Goal: Task Accomplishment & Management: Use online tool/utility

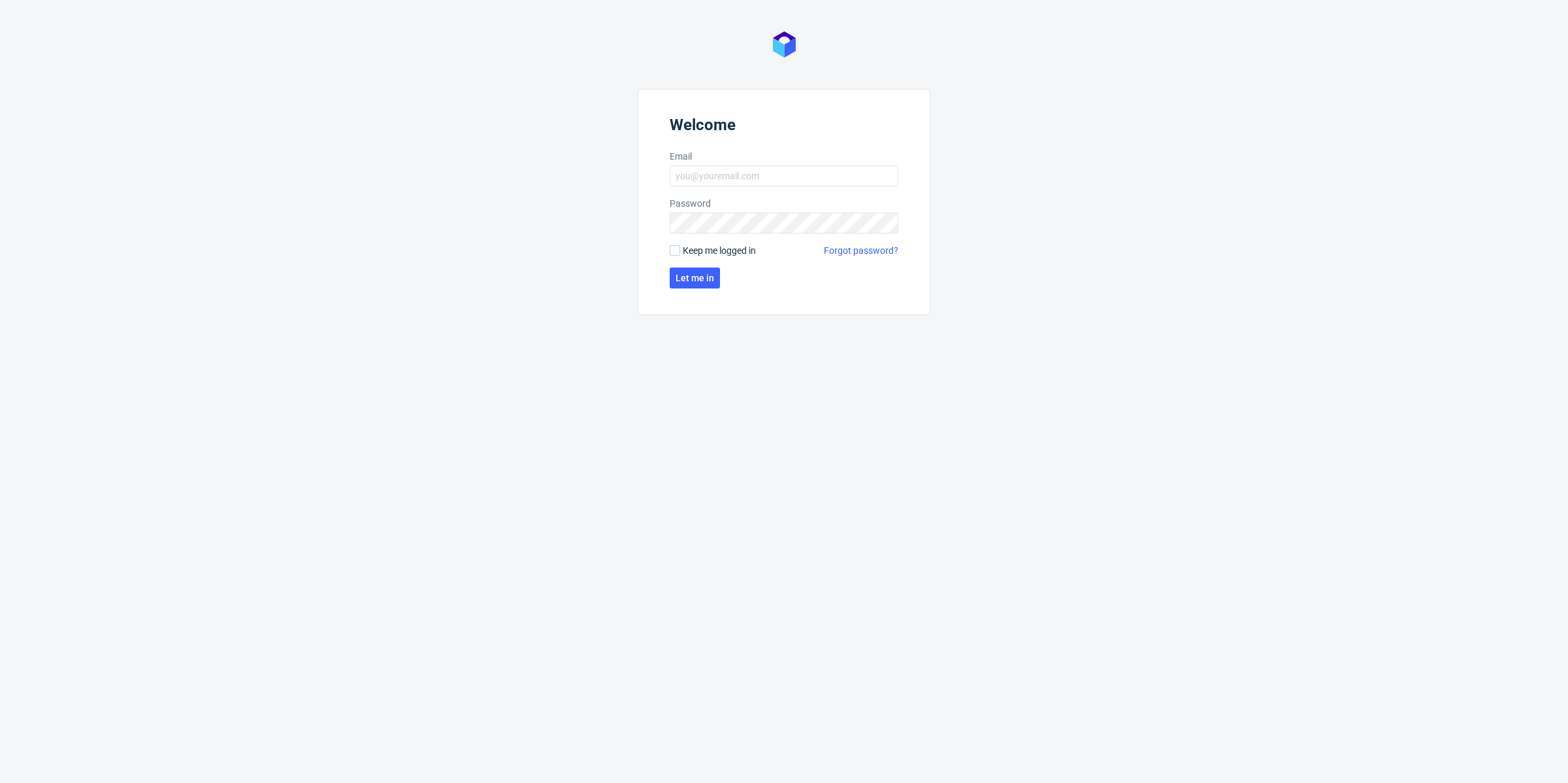
click at [761, 187] on form "Welcome Email Password Keep me logged in Forgot password? Let me in" at bounding box center [784, 202] width 293 height 227
click at [786, 172] on input "Email" at bounding box center [784, 176] width 228 height 21
type input "[EMAIL_ADDRESS][DOMAIN_NAME]"
click button "Let me in" at bounding box center [695, 277] width 51 height 21
click button "Let me in" at bounding box center [695, 300] width 51 height 21
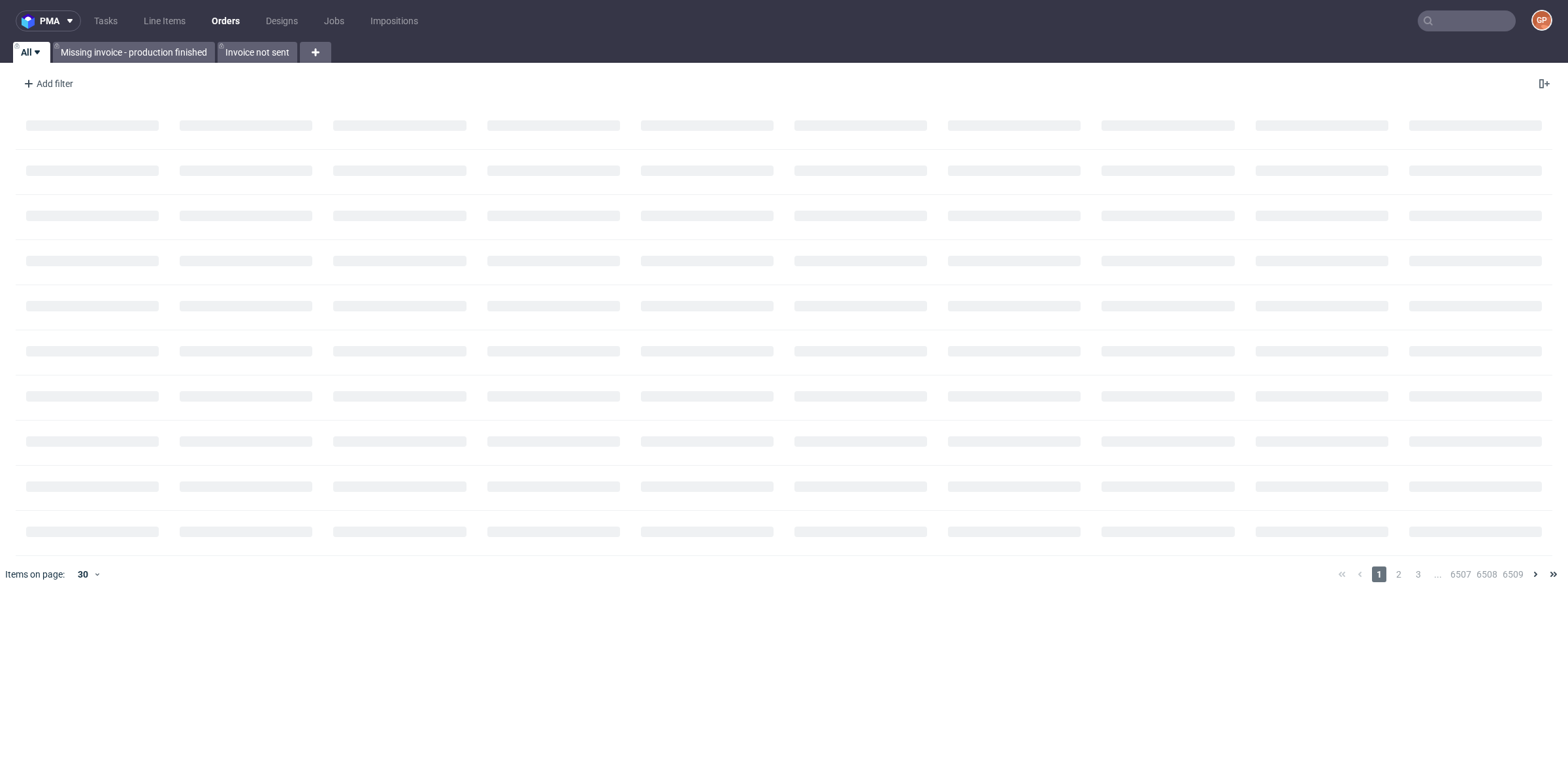
click at [938, 39] on nav "pma Tasks Line Items Orders Designs Jobs Impositions GP" at bounding box center [784, 21] width 1568 height 42
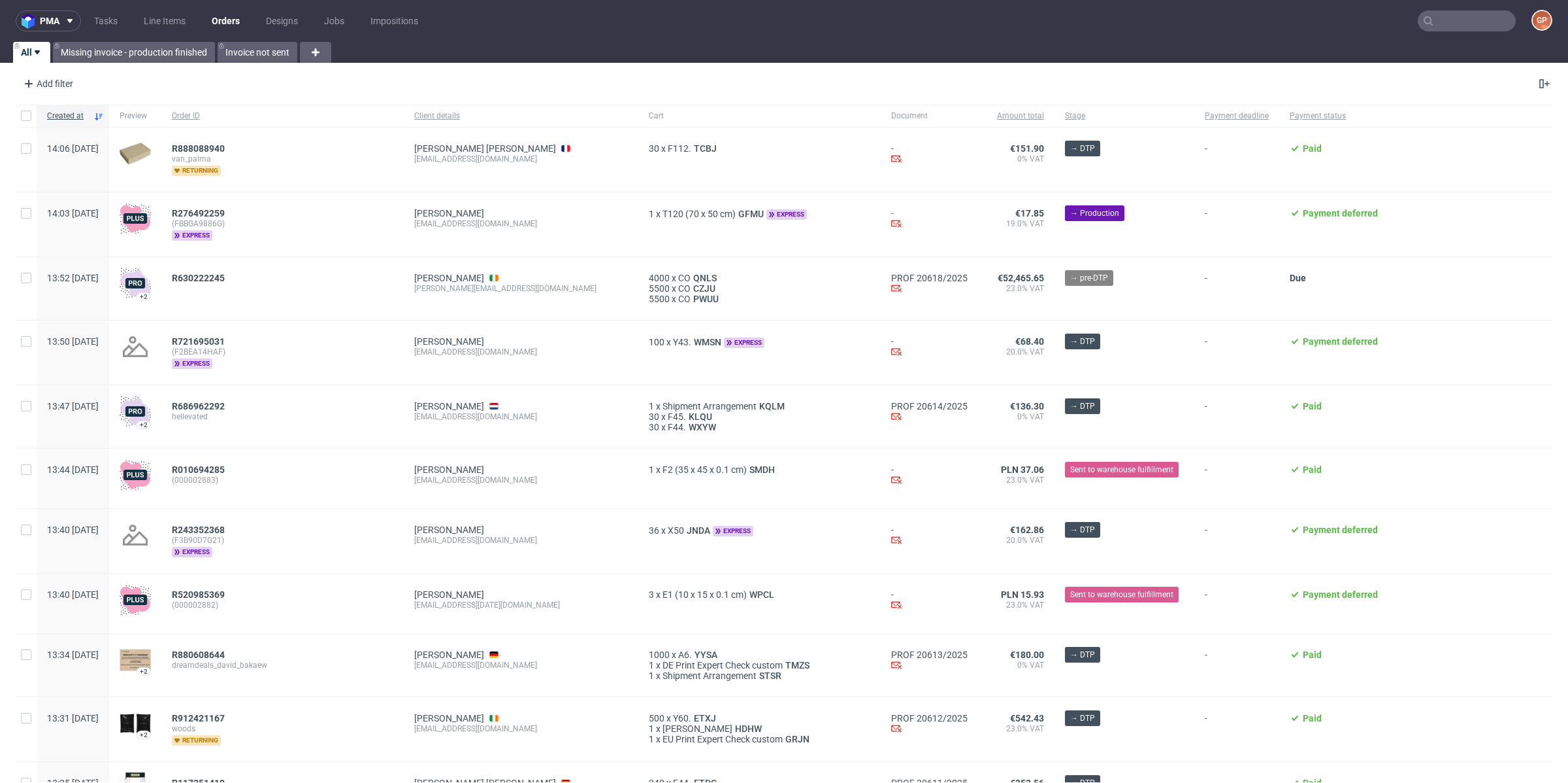
click at [649, 113] on span "Cart" at bounding box center [759, 116] width 222 height 11
click at [1441, 37] on nav "pma Tasks Line Items Orders Designs Jobs Impositions GP" at bounding box center [784, 21] width 1568 height 42
click at [1449, 27] on input "text" at bounding box center [1467, 21] width 98 height 21
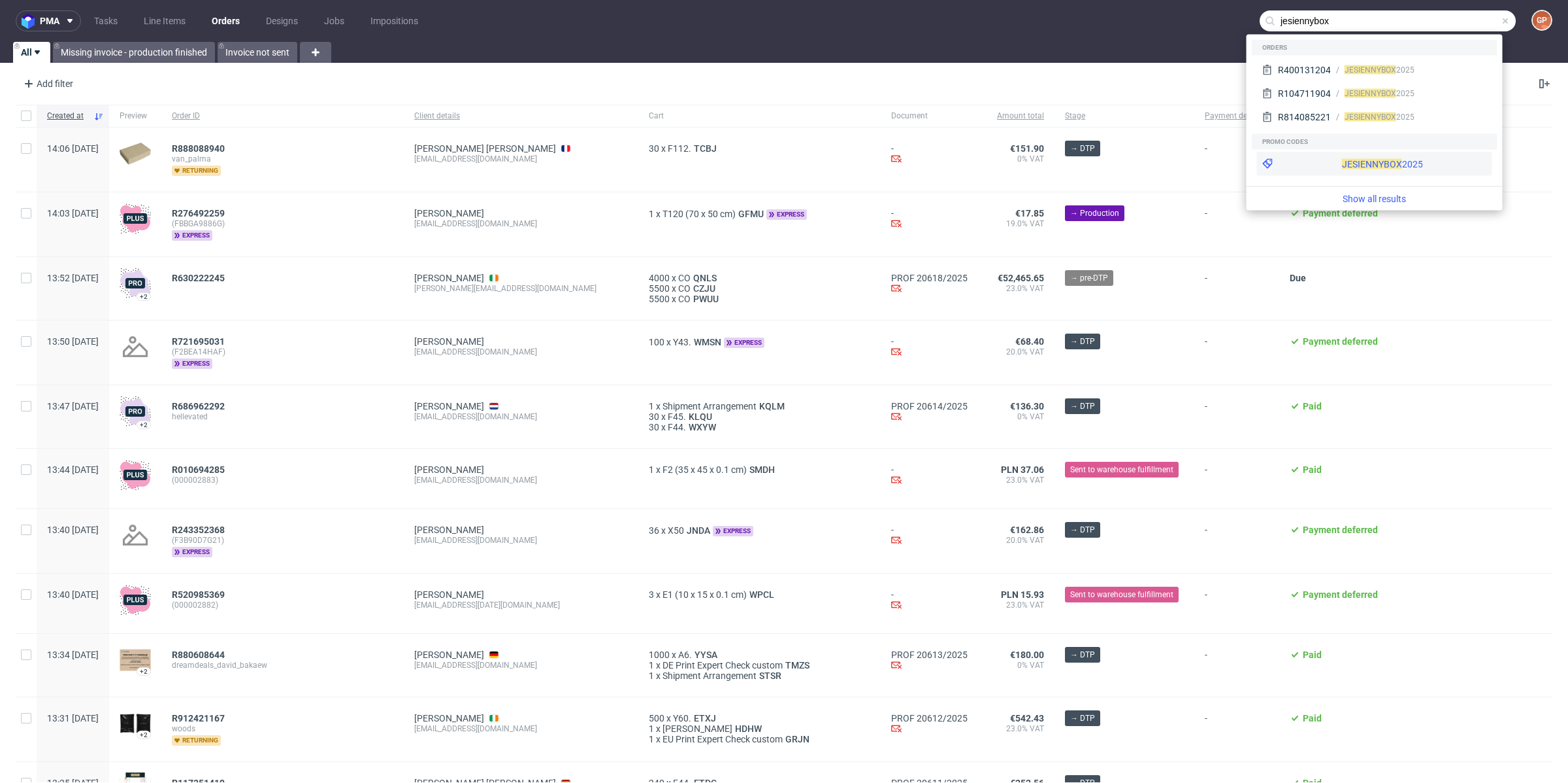
type input "jesiennybox"
click at [1342, 157] on div "JESIENNYBOX 2025" at bounding box center [1383, 164] width 81 height 13
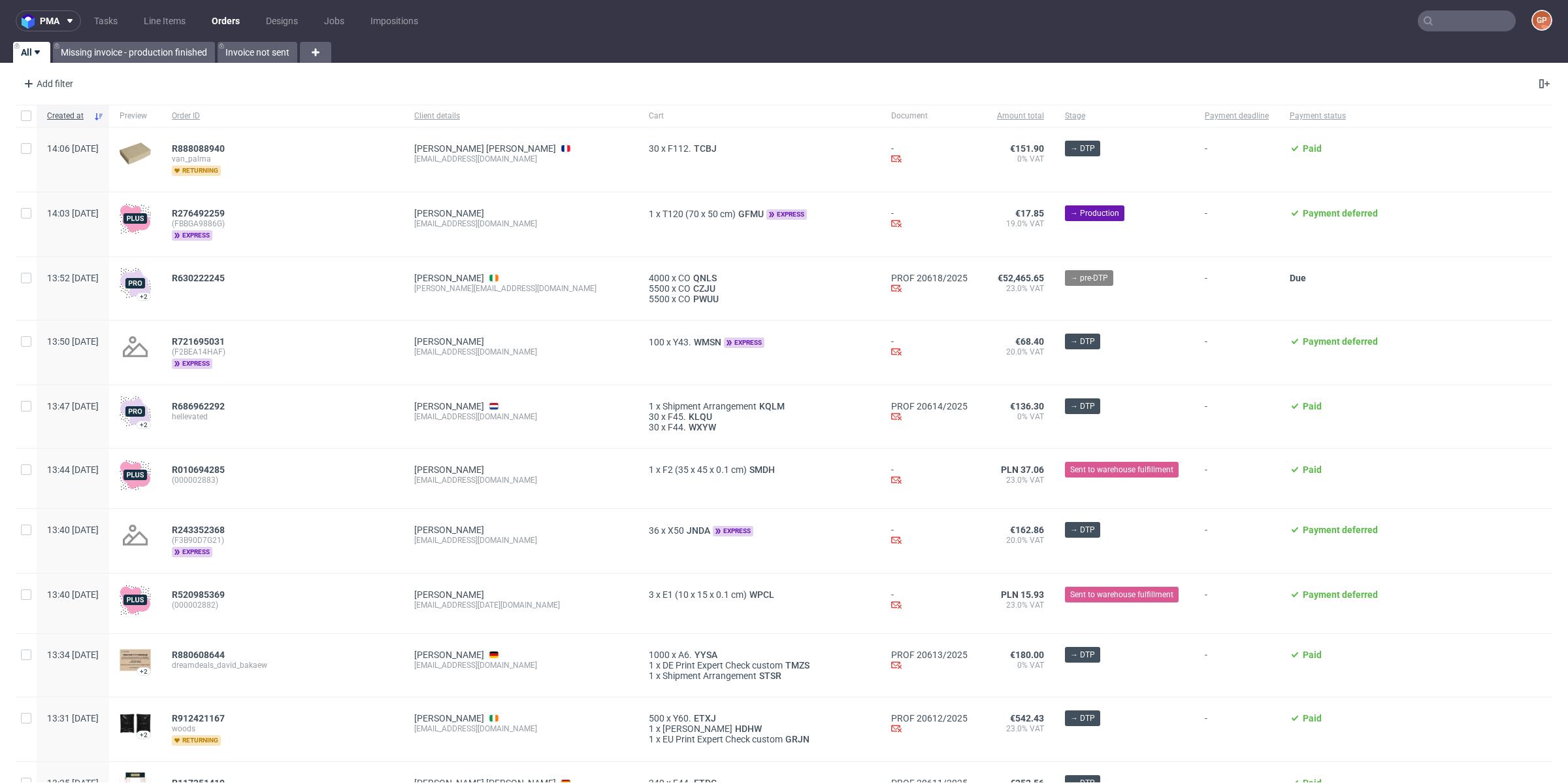
click at [1443, 21] on input "text" at bounding box center [1467, 21] width 98 height 21
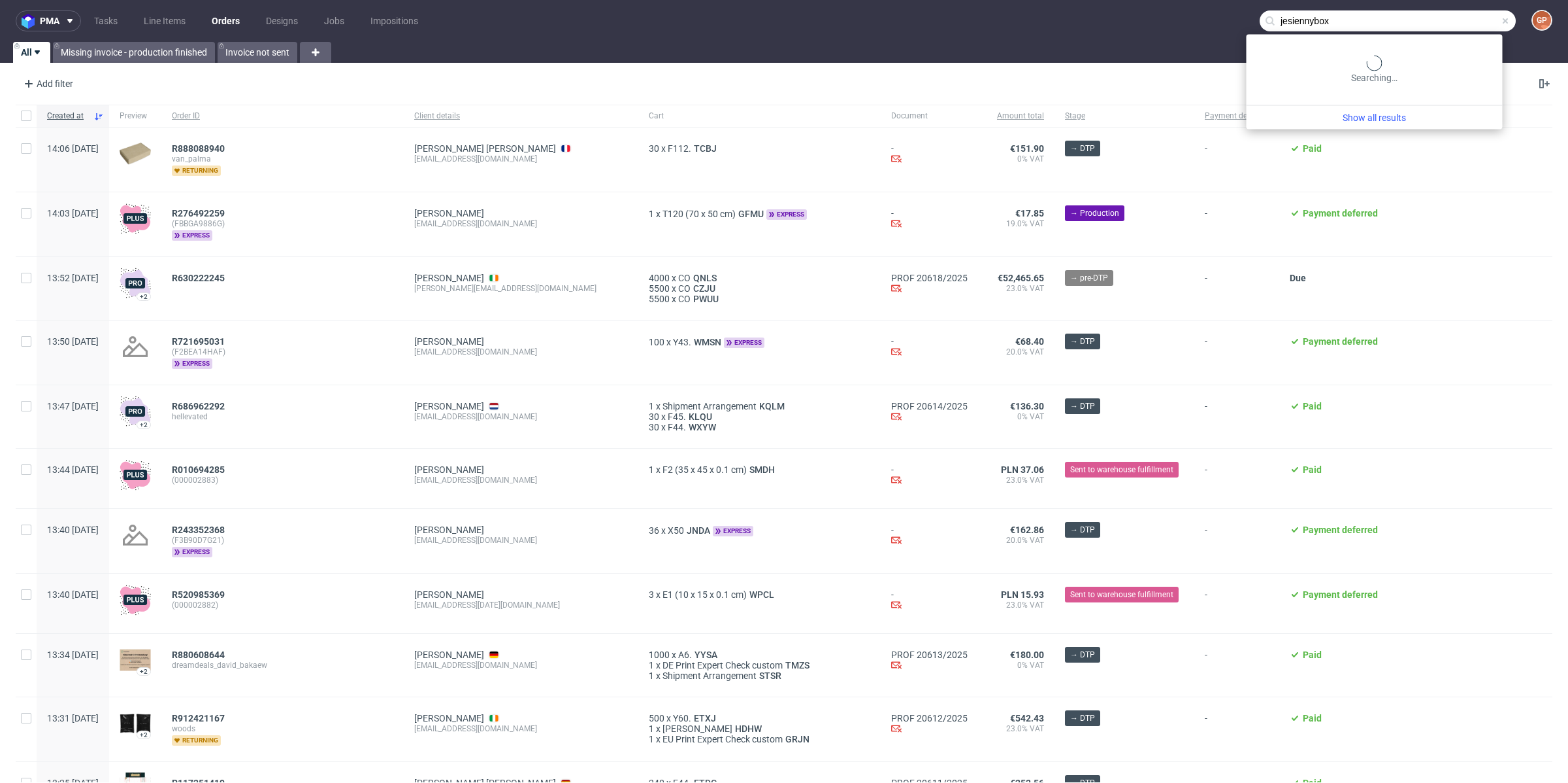
type input "jesiennybox"
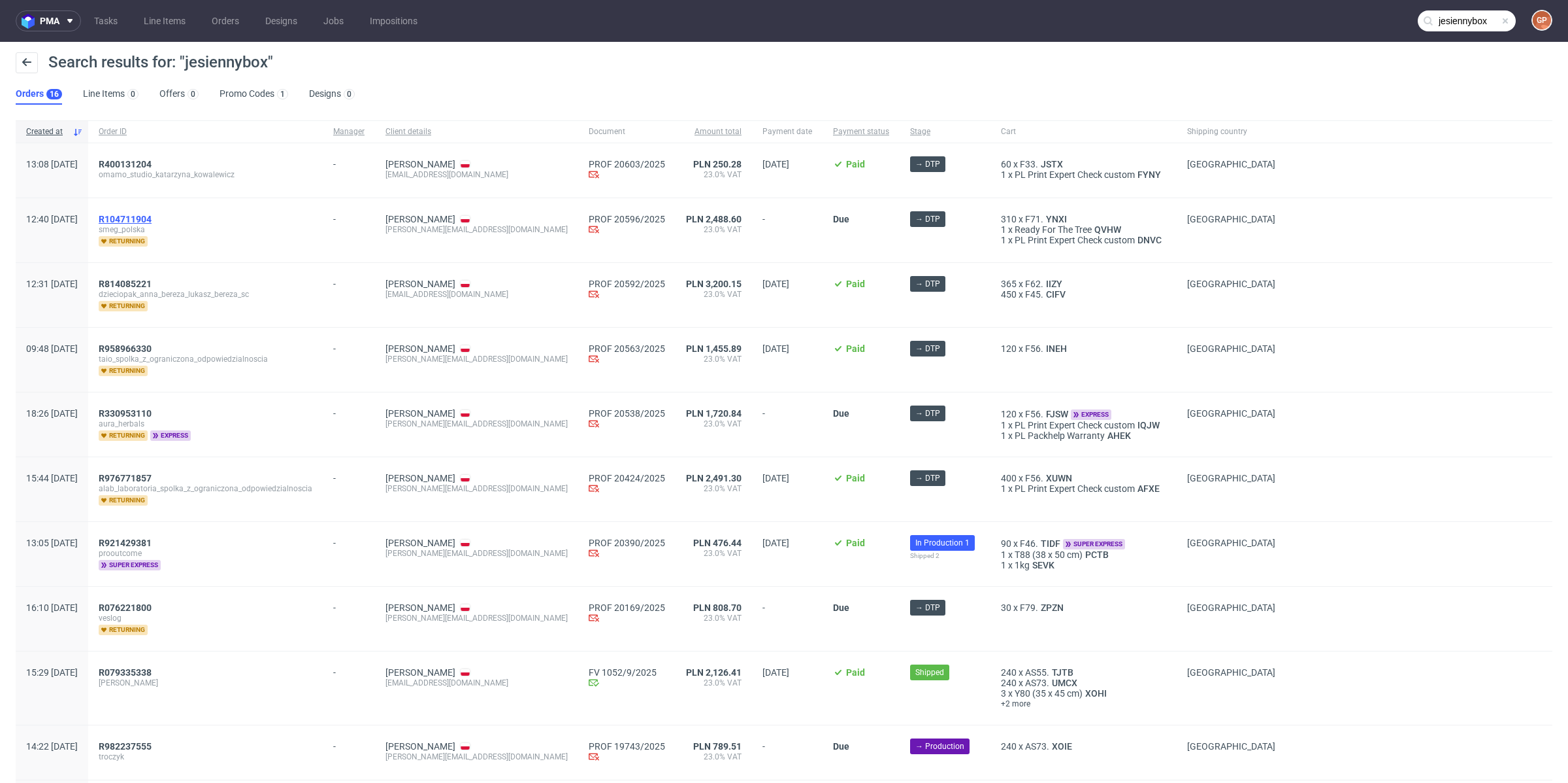
click at [152, 218] on span "R104711904" at bounding box center [125, 218] width 53 height 10
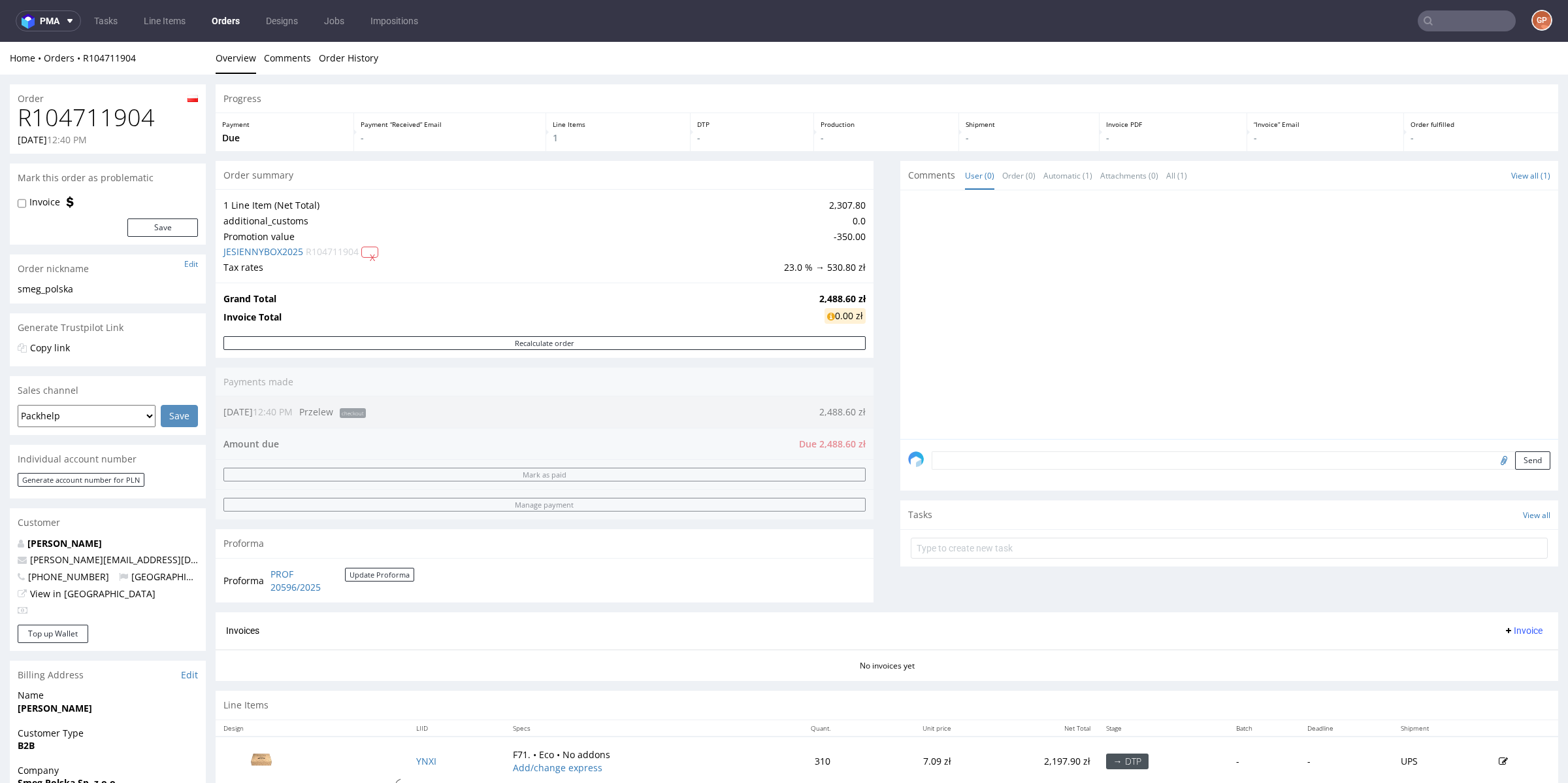
click at [839, 261] on td "23.0 % → 530.80 zł" at bounding box center [823, 267] width 85 height 16
click at [836, 261] on td "23.0 % → 530.80 zł" at bounding box center [823, 267] width 85 height 16
click at [1054, 166] on link "Automatic (1)" at bounding box center [1068, 175] width 49 height 28
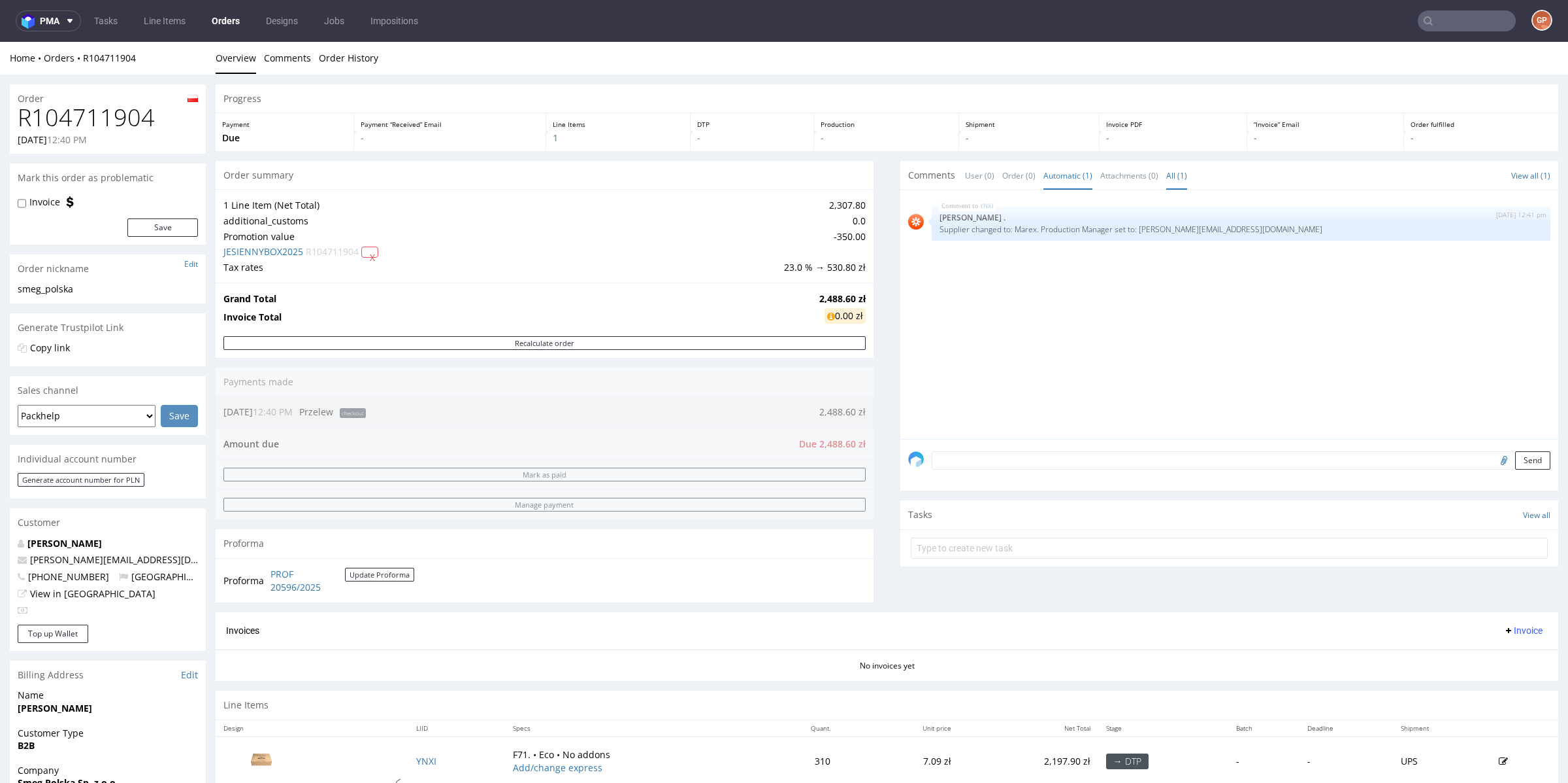
click at [1166, 181] on link "All (1)" at bounding box center [1177, 175] width 21 height 28
click at [975, 175] on link "User (0)" at bounding box center [979, 175] width 29 height 28
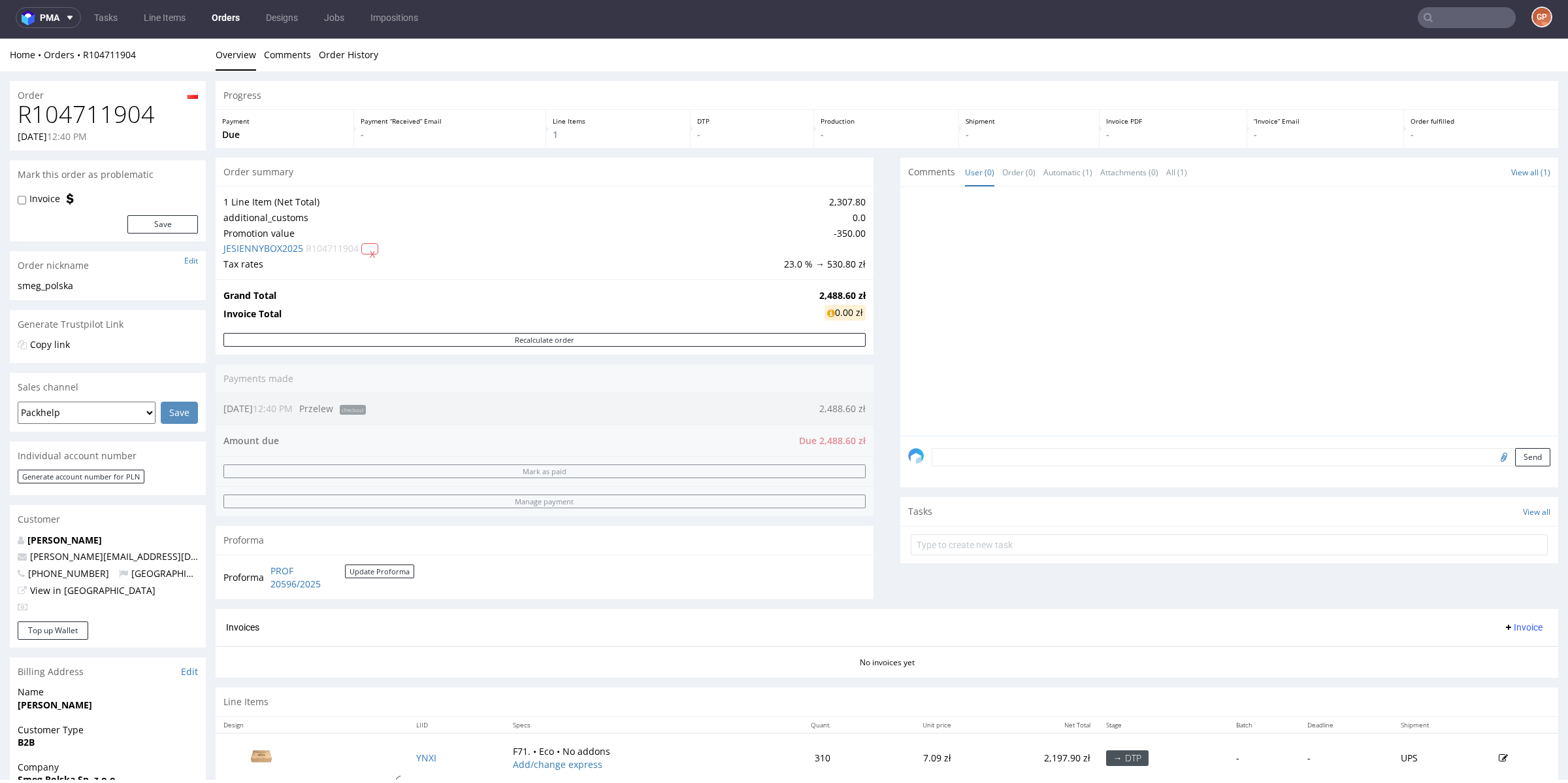
click at [100, 116] on h1 "R104711904" at bounding box center [108, 114] width 181 height 26
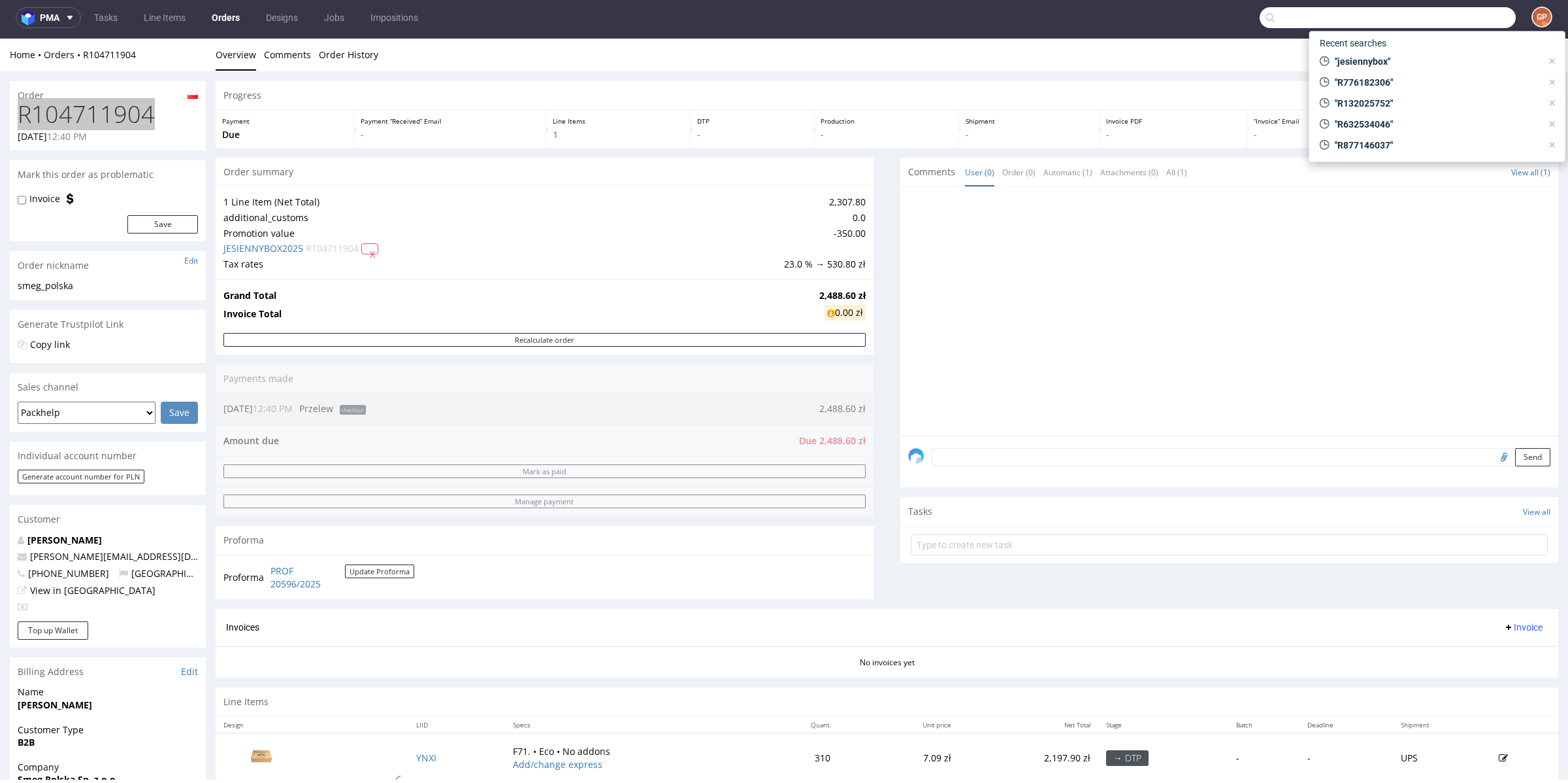
click at [1464, 17] on input "text" at bounding box center [1388, 18] width 256 height 21
click at [1410, 53] on div ""jesiennybox"" at bounding box center [1430, 62] width 233 height 19
type input "jesiennybox"
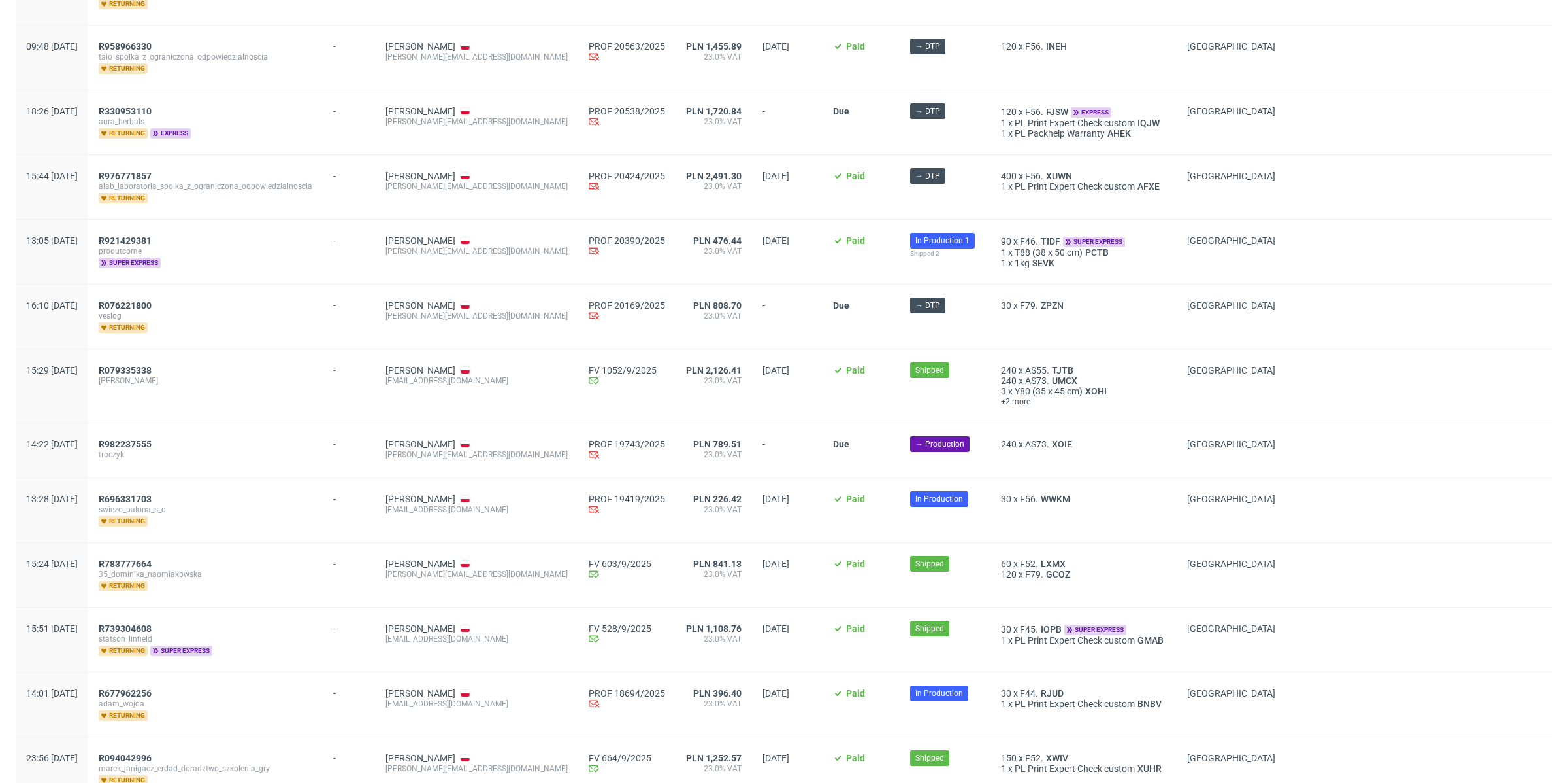
scroll to position [430, 0]
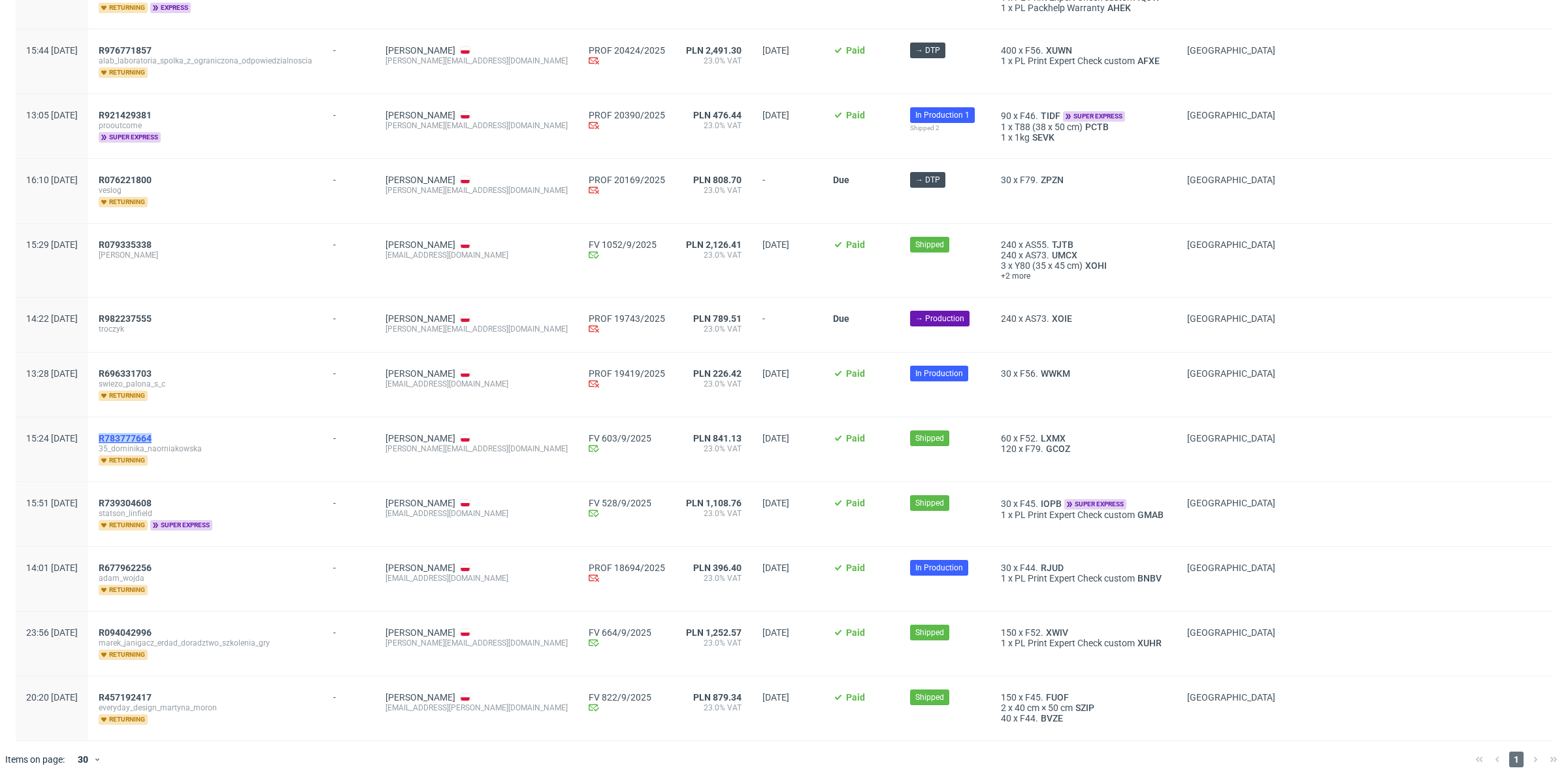
drag, startPoint x: 212, startPoint y: 434, endPoint x: 139, endPoint y: 434, distance: 73.0
click at [139, 434] on div "R783777664" at bounding box center [205, 437] width 213 height 10
copy span "R783777664"
click at [152, 436] on span "R783777664" at bounding box center [125, 437] width 53 height 10
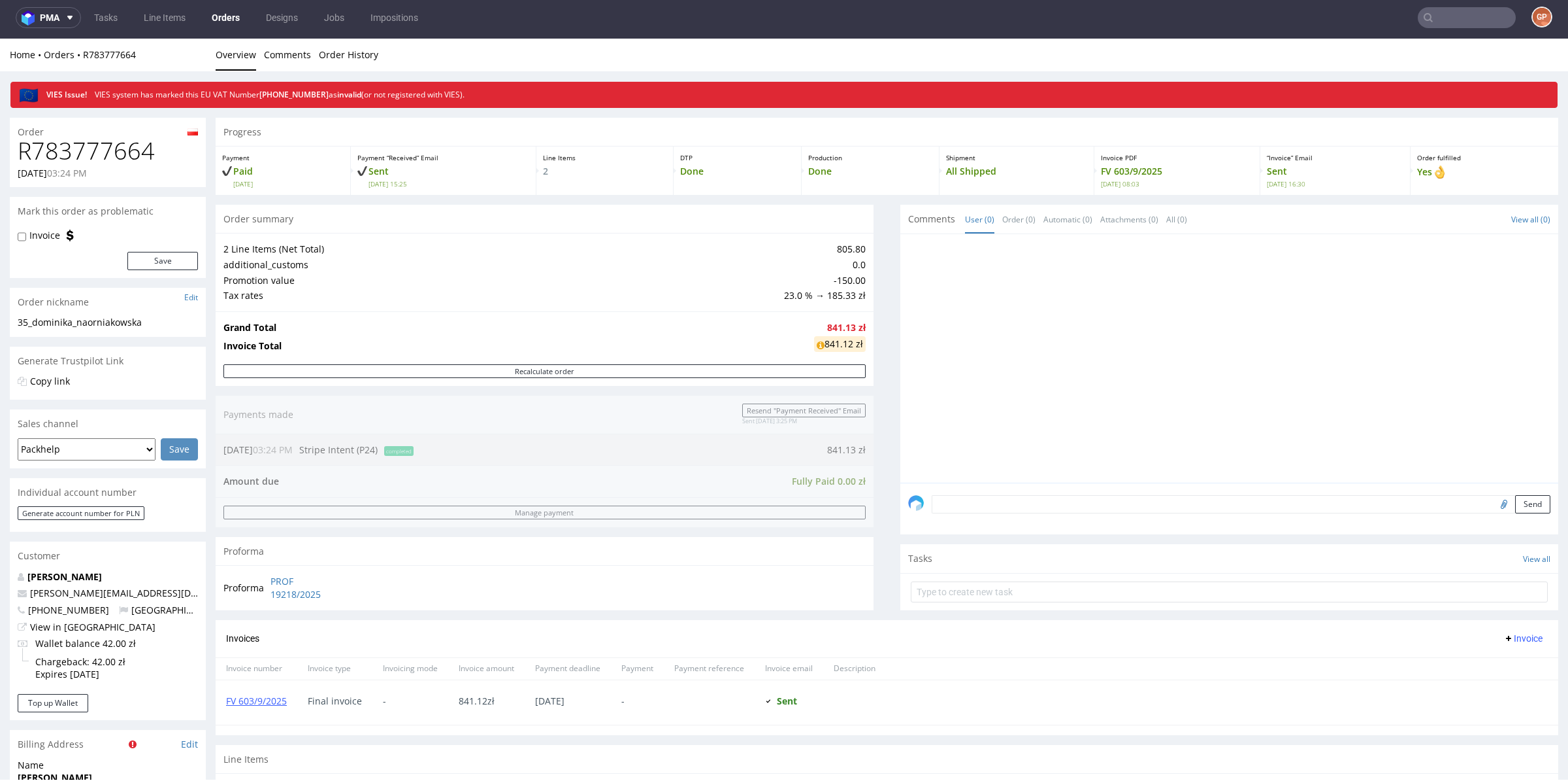
type input "jesiennybox"
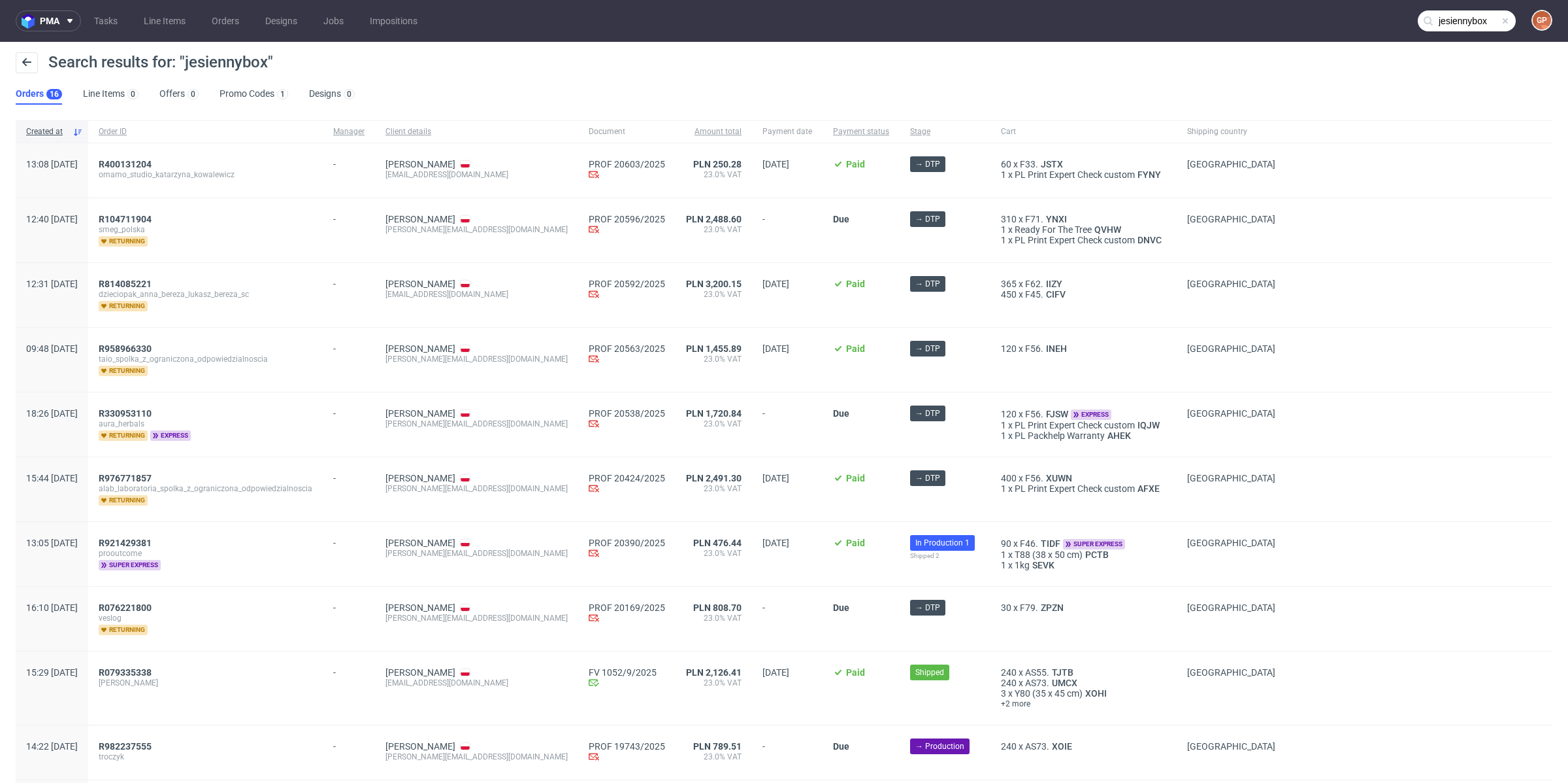
scroll to position [430, 0]
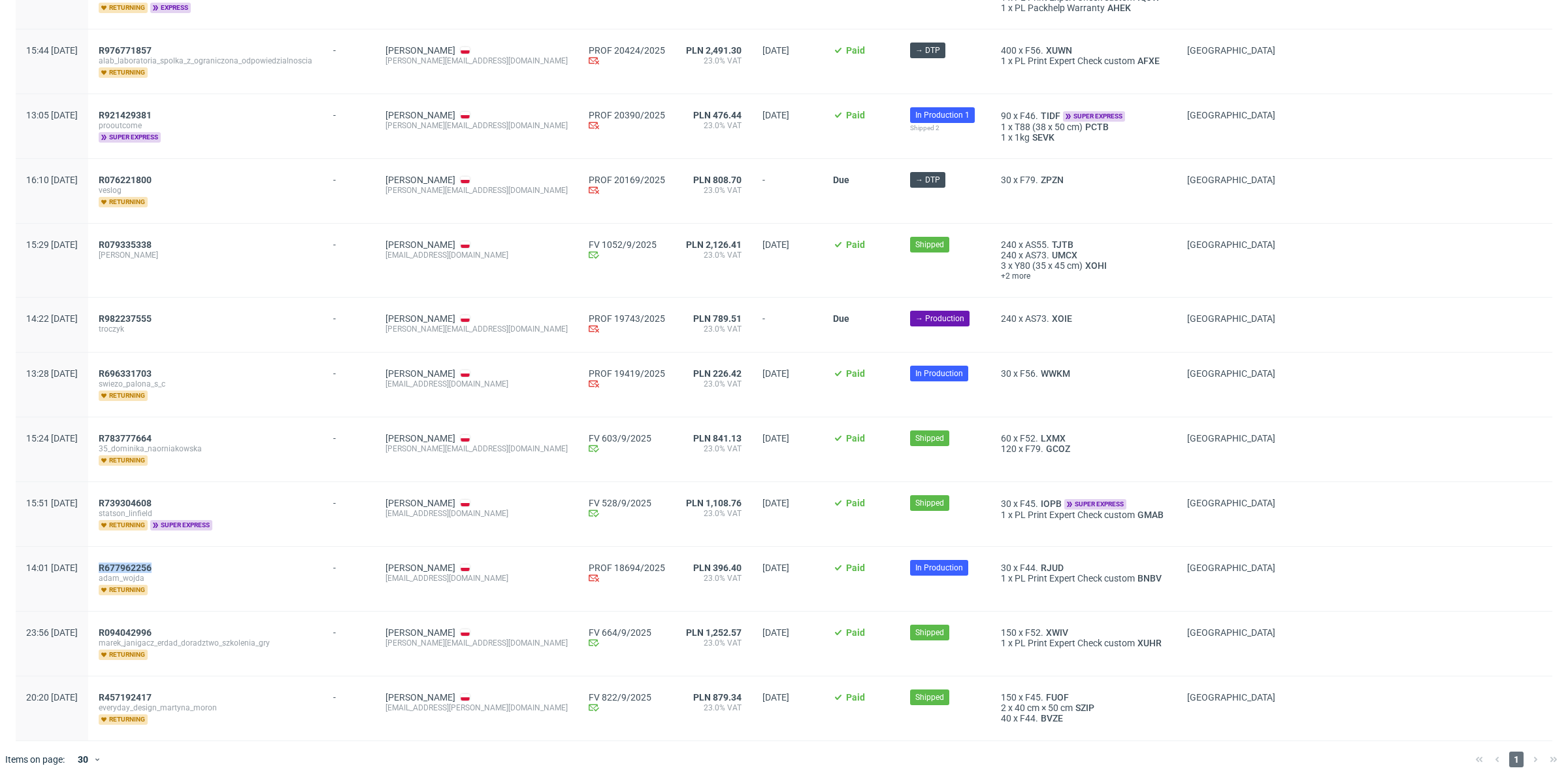
drag, startPoint x: 133, startPoint y: 564, endPoint x: 199, endPoint y: 565, distance: 66.0
click at [199, 565] on div "R677962256 adam_wojda returning" at bounding box center [205, 579] width 235 height 64
copy span "R677962256"
drag, startPoint x: 204, startPoint y: 625, endPoint x: 148, endPoint y: 627, distance: 56.0
click at [148, 627] on div "R094042996 marek_janigacz_erdad_doradztwo_szkolenia_gry returning" at bounding box center [205, 643] width 235 height 64
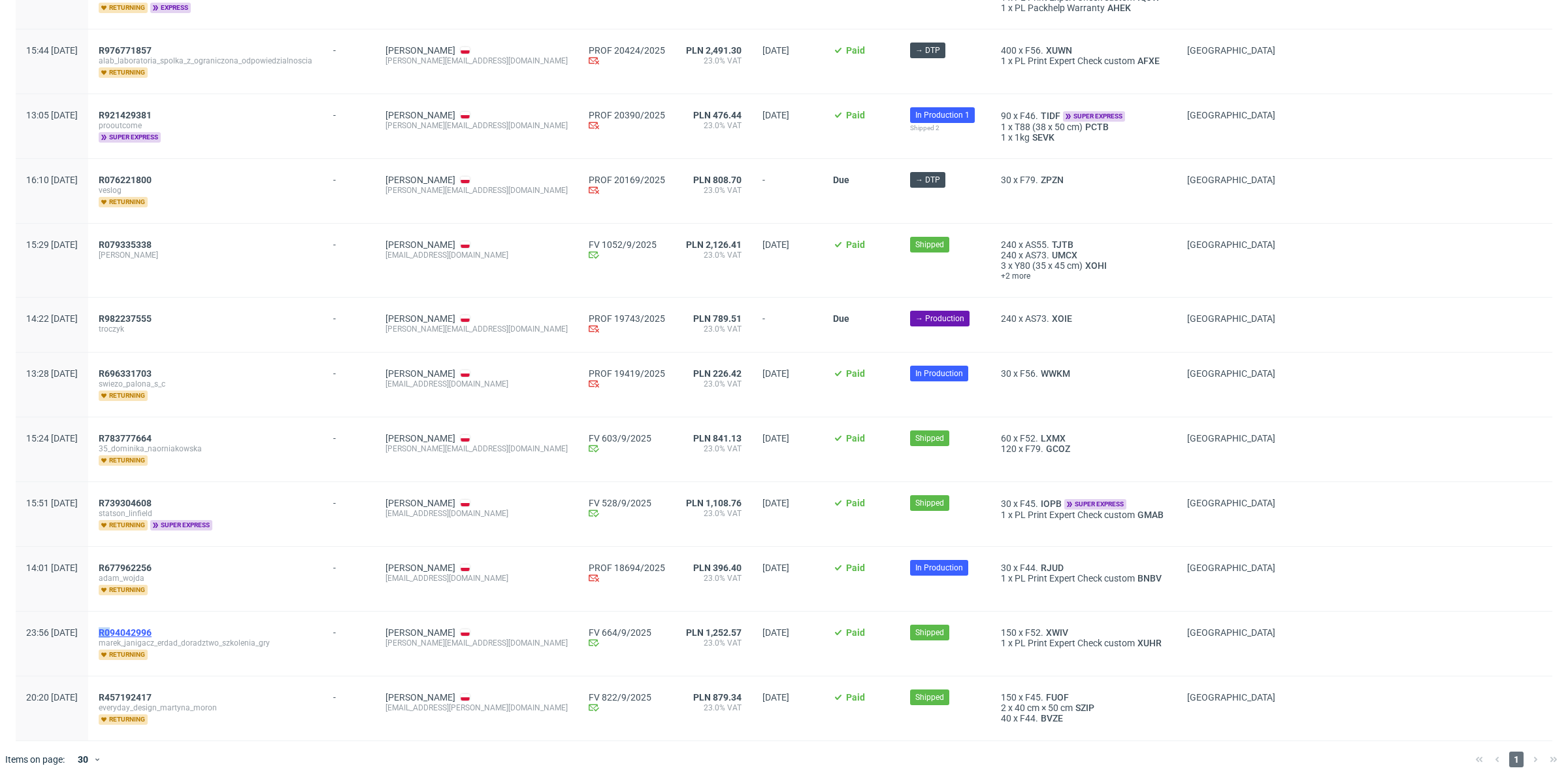
click at [202, 629] on div "R094042996" at bounding box center [205, 631] width 213 height 10
click at [152, 628] on span "R094042996" at bounding box center [125, 631] width 53 height 10
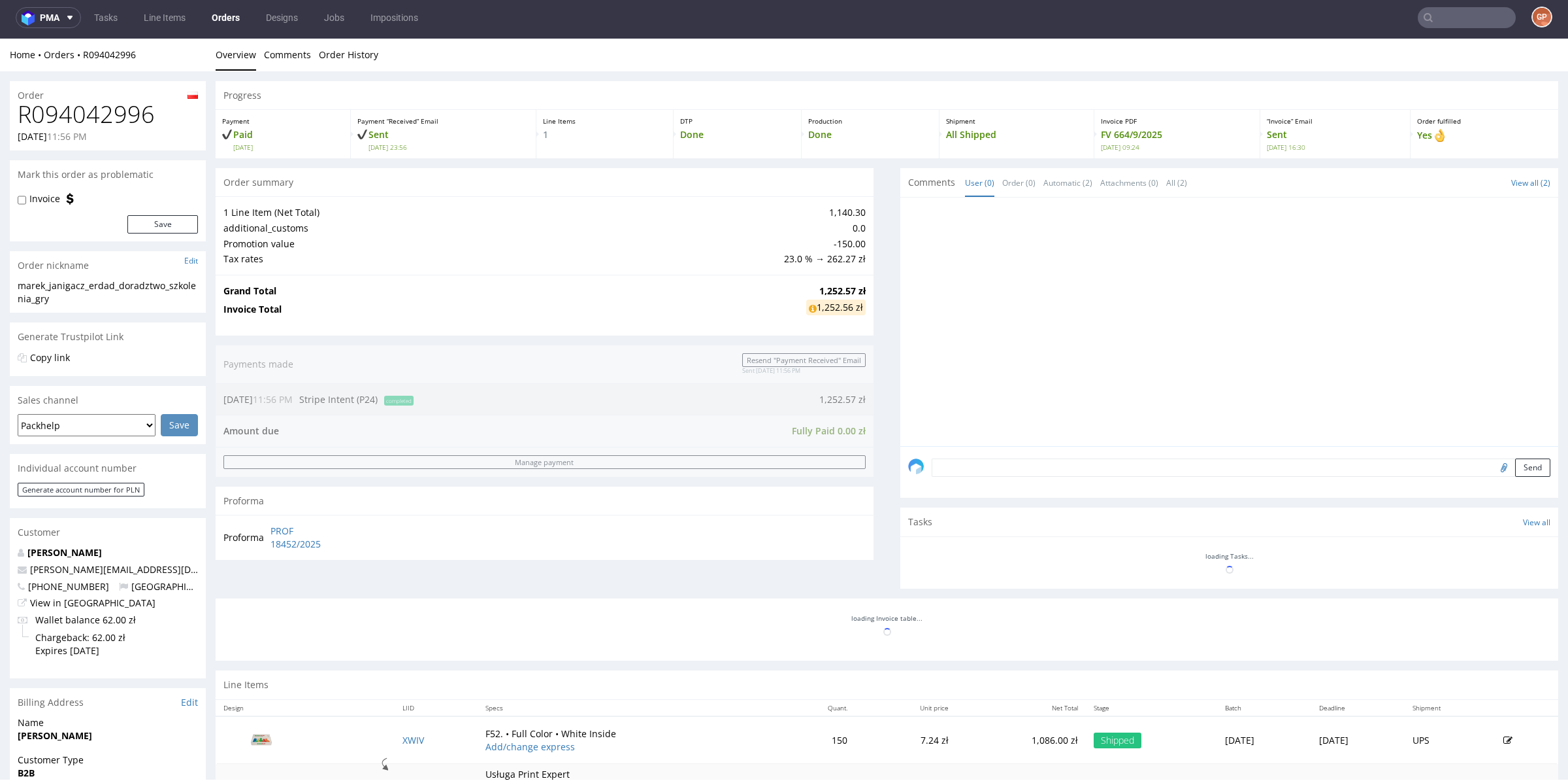
scroll to position [4, 0]
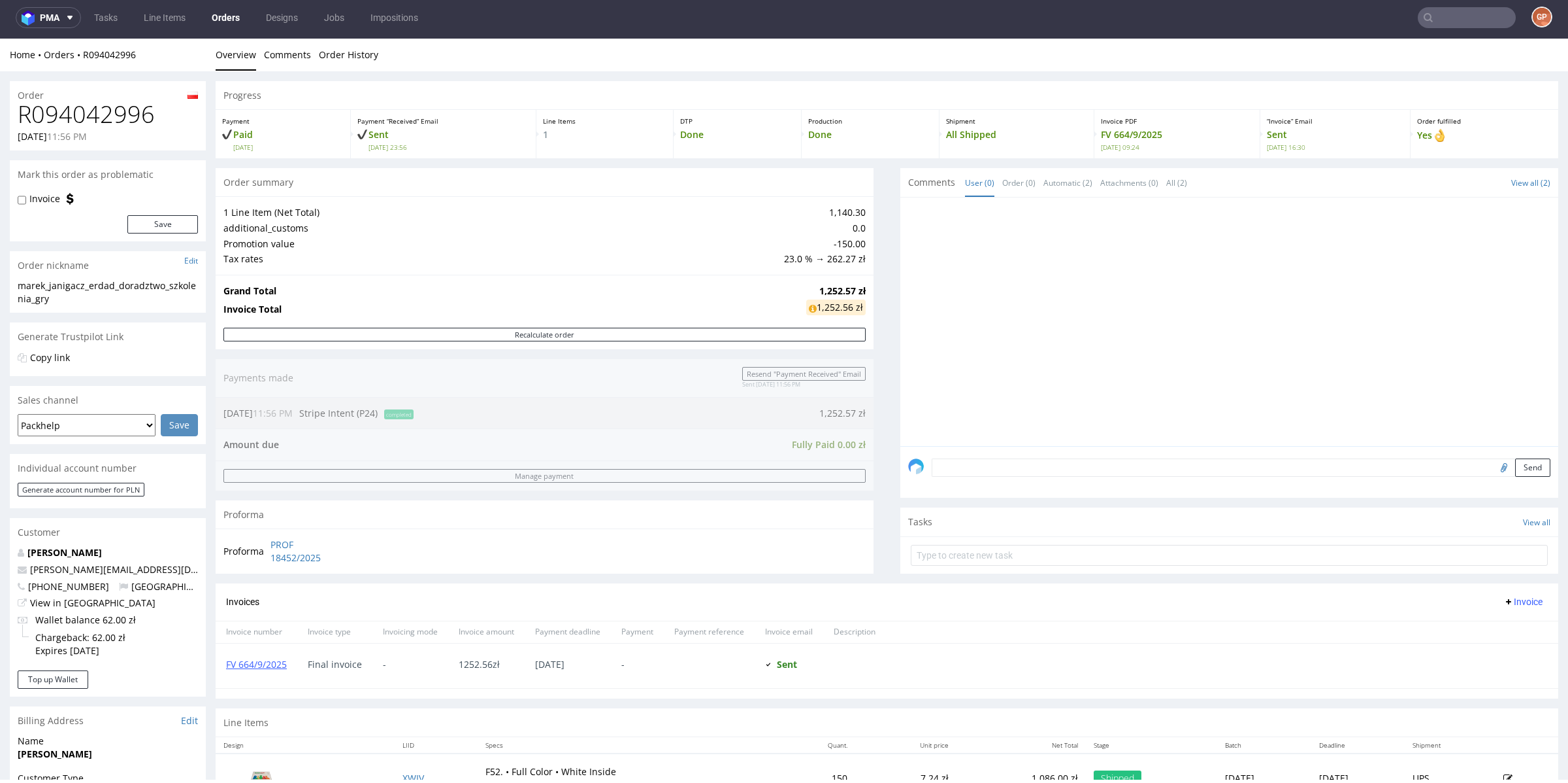
click at [96, 111] on h1 "R094042996" at bounding box center [108, 114] width 181 height 26
copy h1 "R094042996"
click at [263, 658] on link "FV 664/9/2025" at bounding box center [256, 663] width 61 height 12
click at [809, 308] on icon at bounding box center [813, 309] width 7 height 9
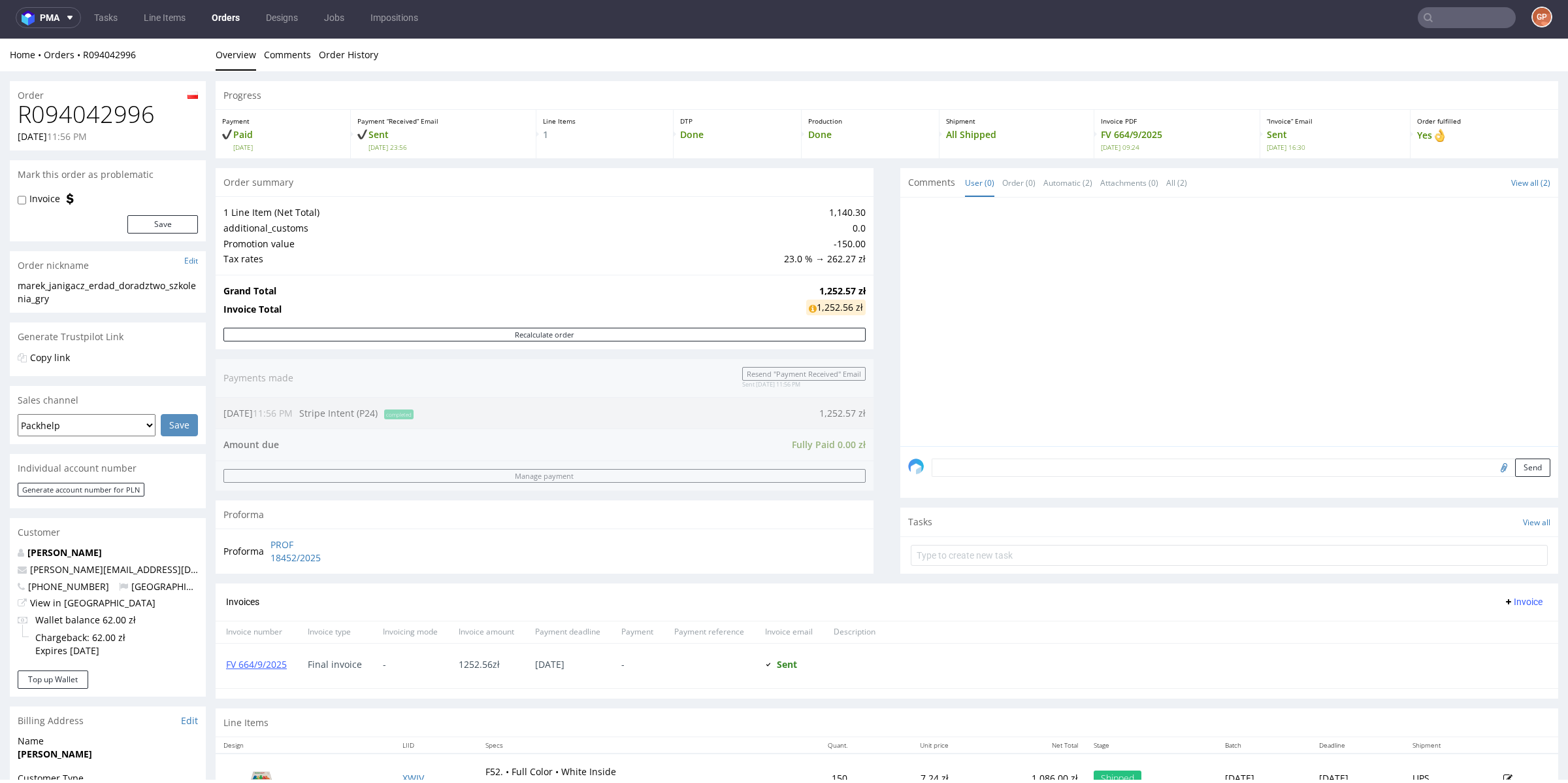
click at [836, 246] on td "-150.00" at bounding box center [823, 244] width 85 height 16
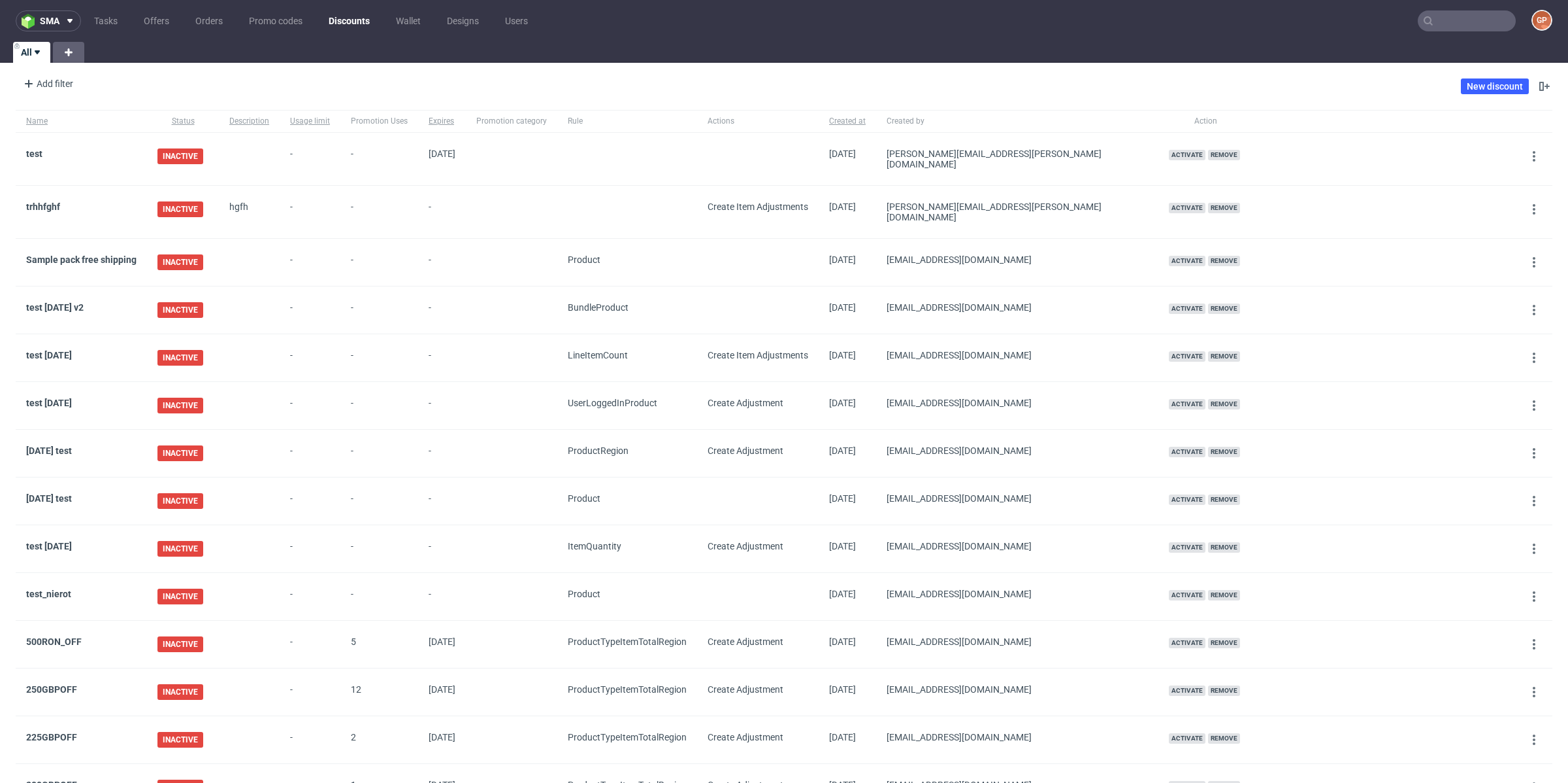
click at [280, 4] on nav "sma Tasks Offers Orders Promo codes Discounts Wallet Designs Users GP" at bounding box center [784, 21] width 1568 height 42
click at [269, 21] on link "Promo codes" at bounding box center [276, 21] width 69 height 21
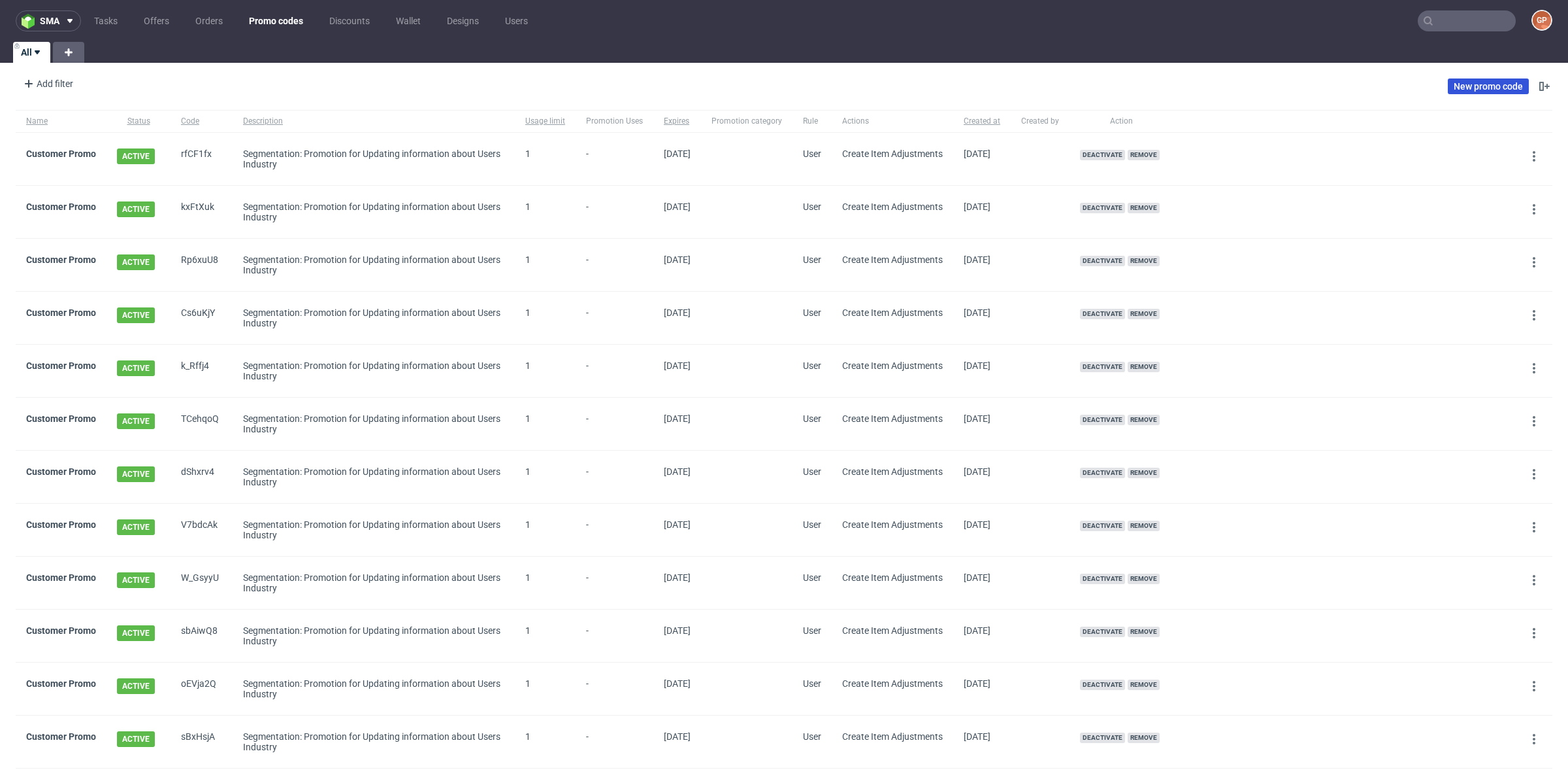
click at [1467, 80] on link "New promo code" at bounding box center [1488, 86] width 81 height 16
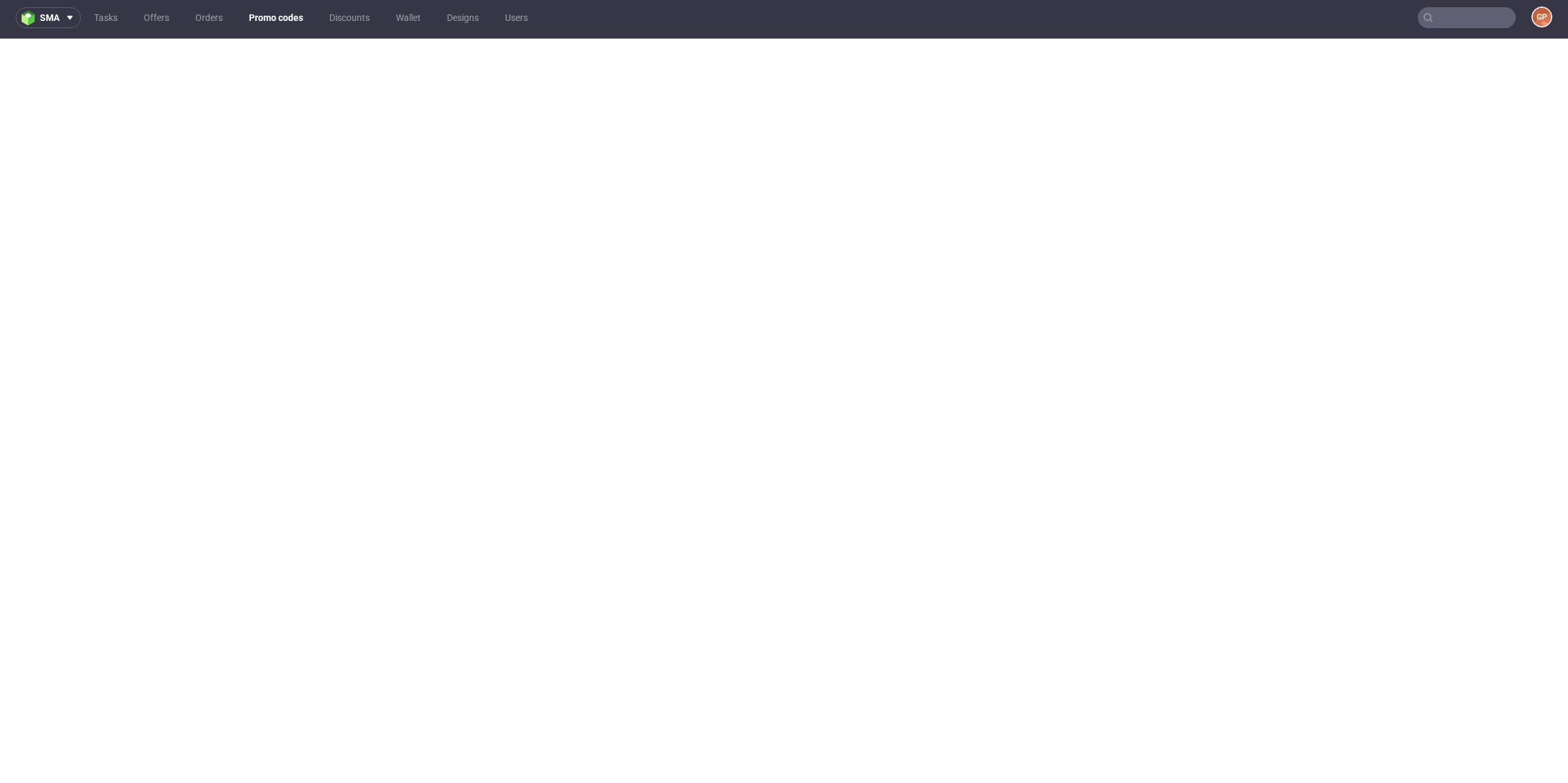
scroll to position [3, 0]
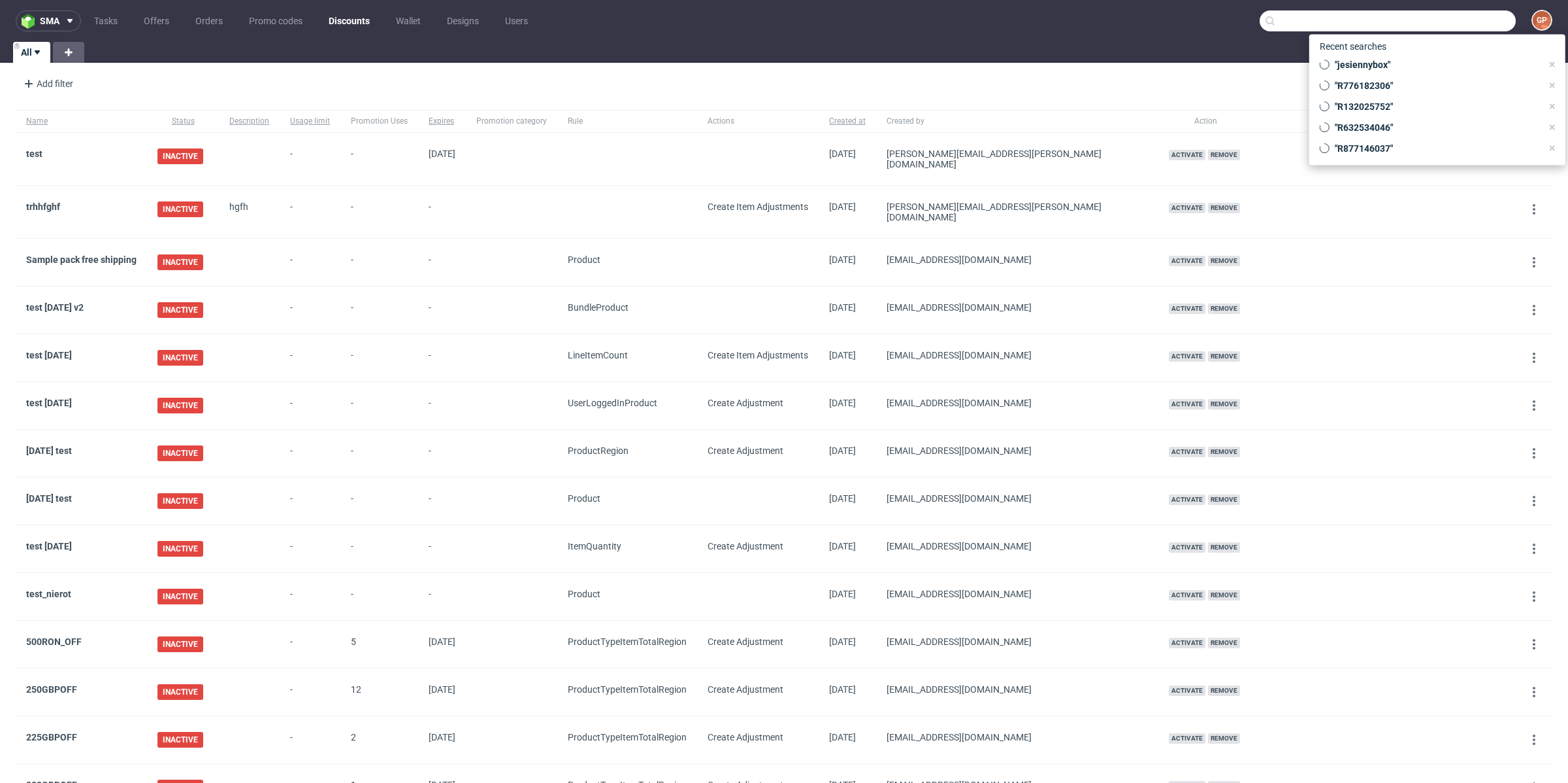
click at [1443, 22] on input "text" at bounding box center [1388, 21] width 256 height 21
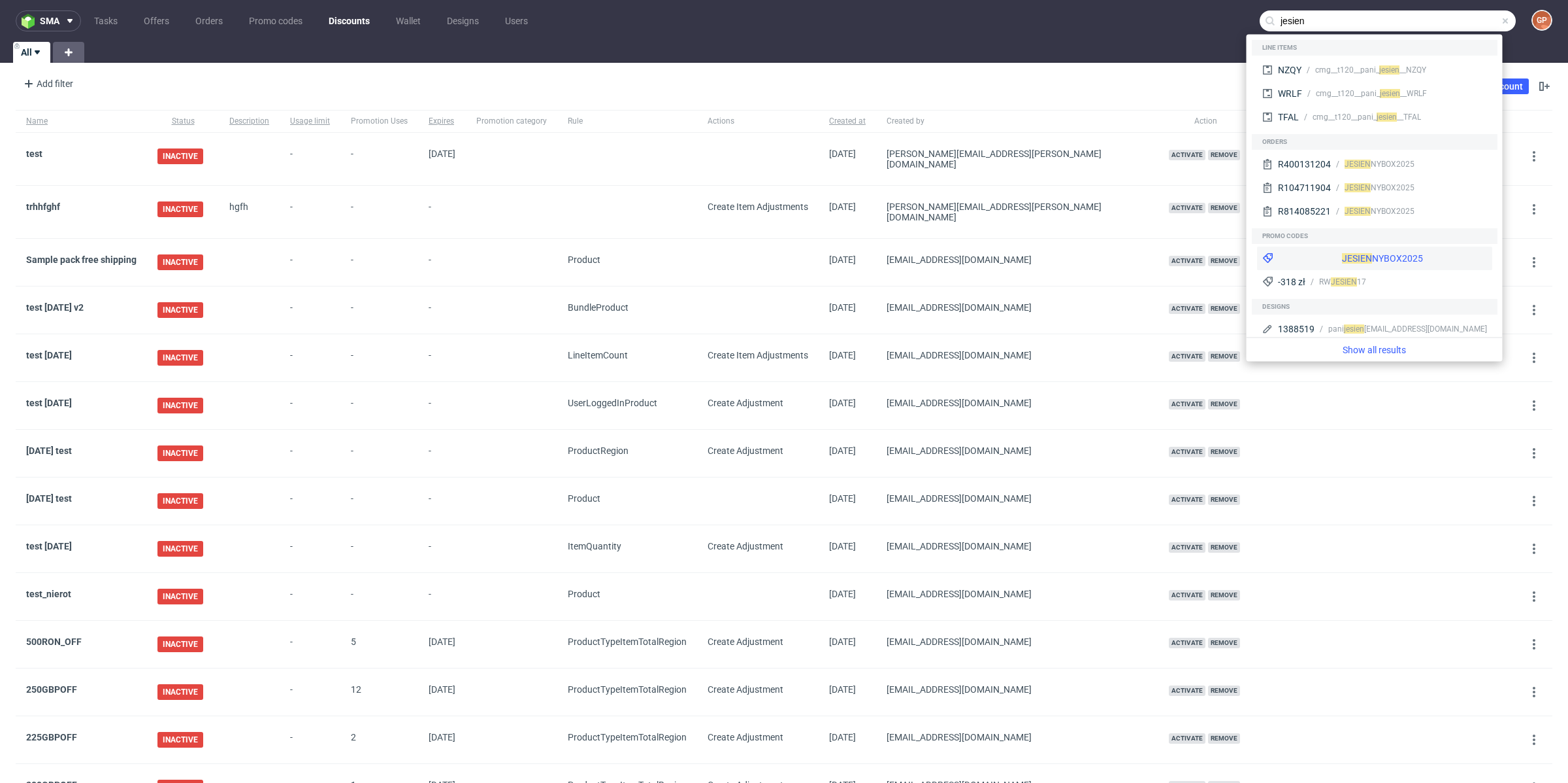
type input "jesien"
click at [1371, 250] on div "JESIEN NYBOX2025" at bounding box center [1374, 258] width 235 height 23
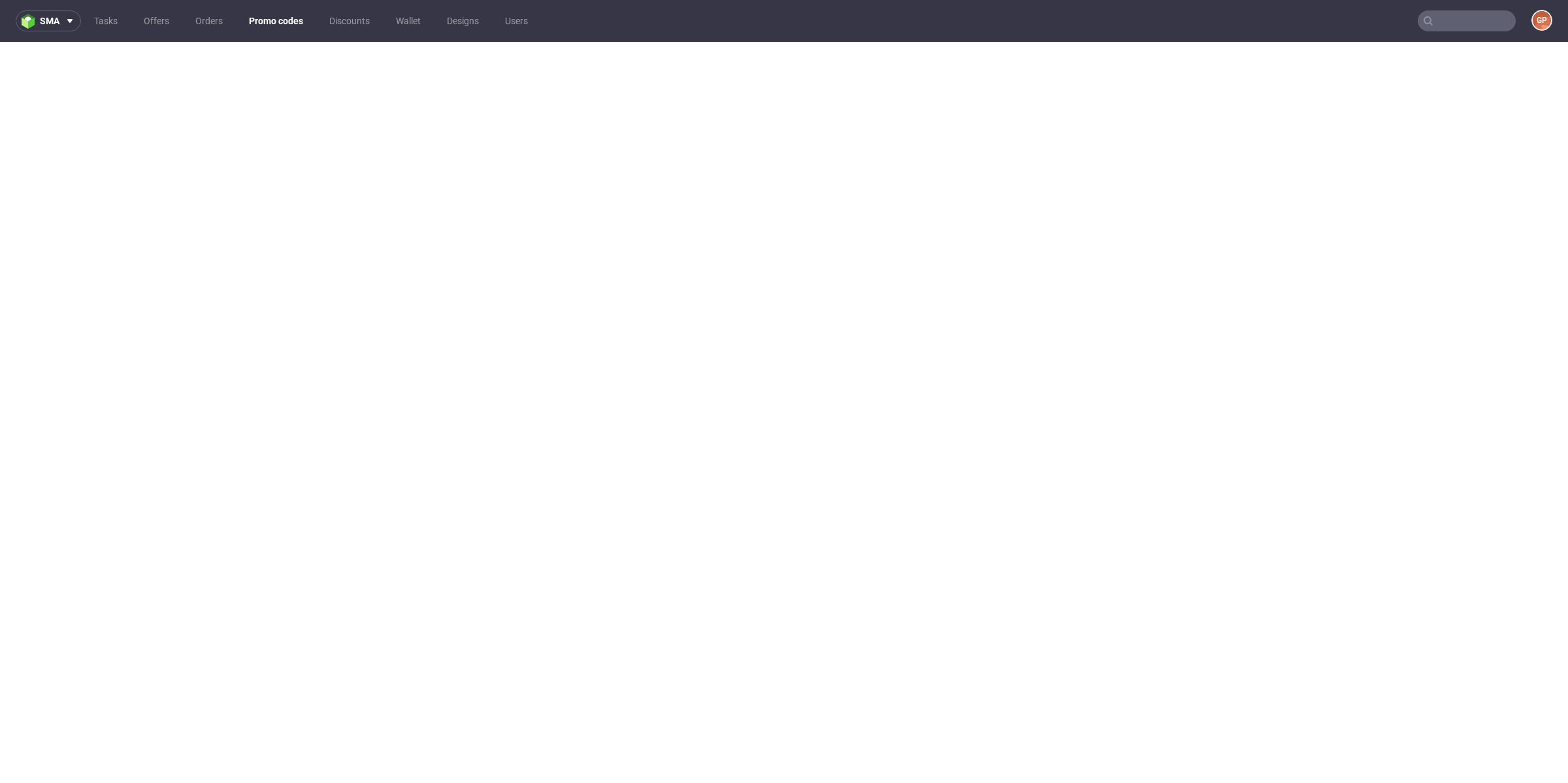
click at [245, 34] on nav "sma Tasks Offers Orders Promo codes Discounts Wallet Designs Users GP" at bounding box center [784, 21] width 1568 height 42
click at [256, 31] on ul "Tasks Offers Orders Promo codes Discounts Wallet Designs Users" at bounding box center [311, 21] width 460 height 21
click at [272, 22] on link "Promo codes" at bounding box center [276, 21] width 70 height 21
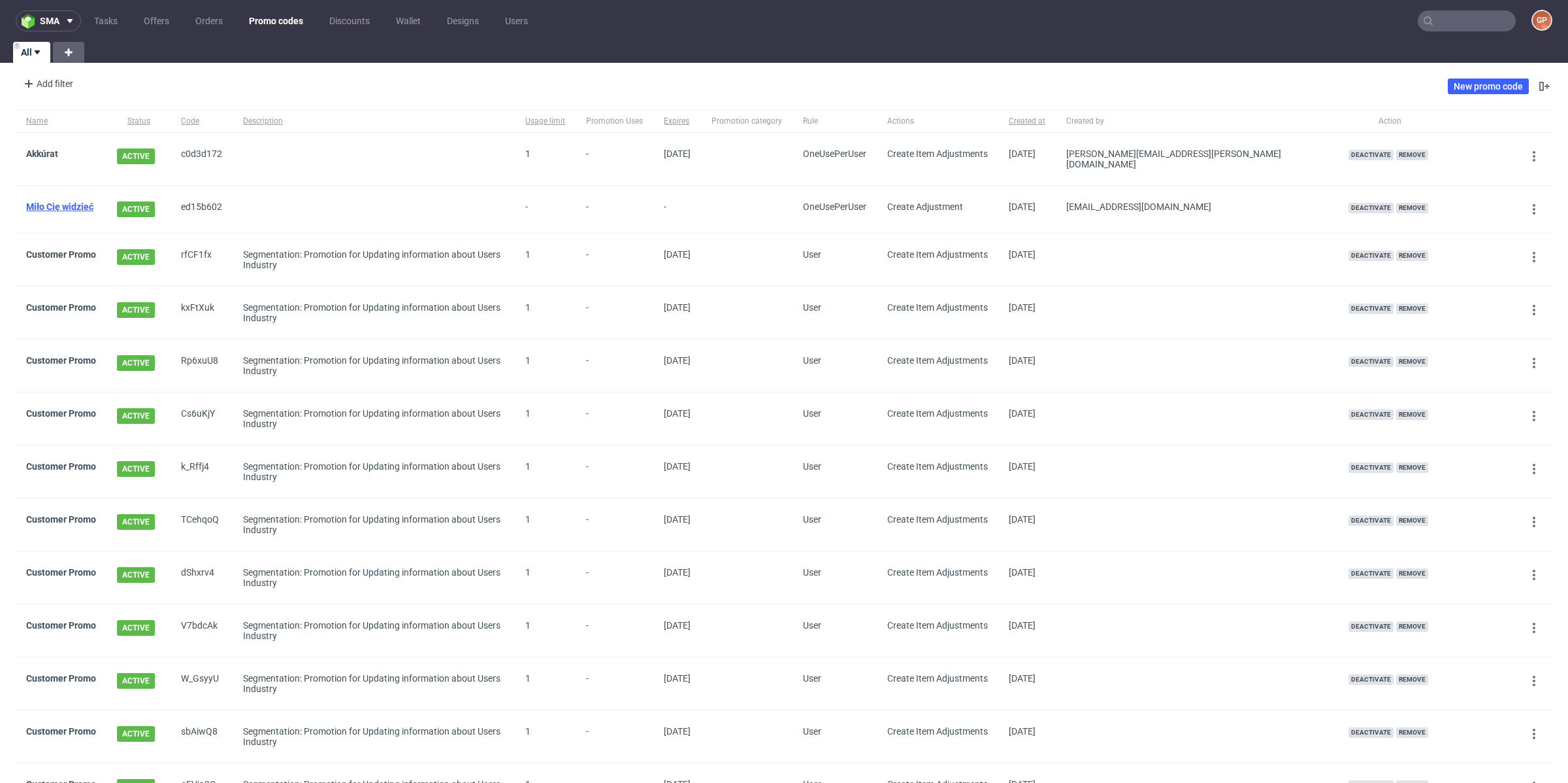
click at [79, 202] on link "Miło Cię widzieć" at bounding box center [60, 206] width 67 height 10
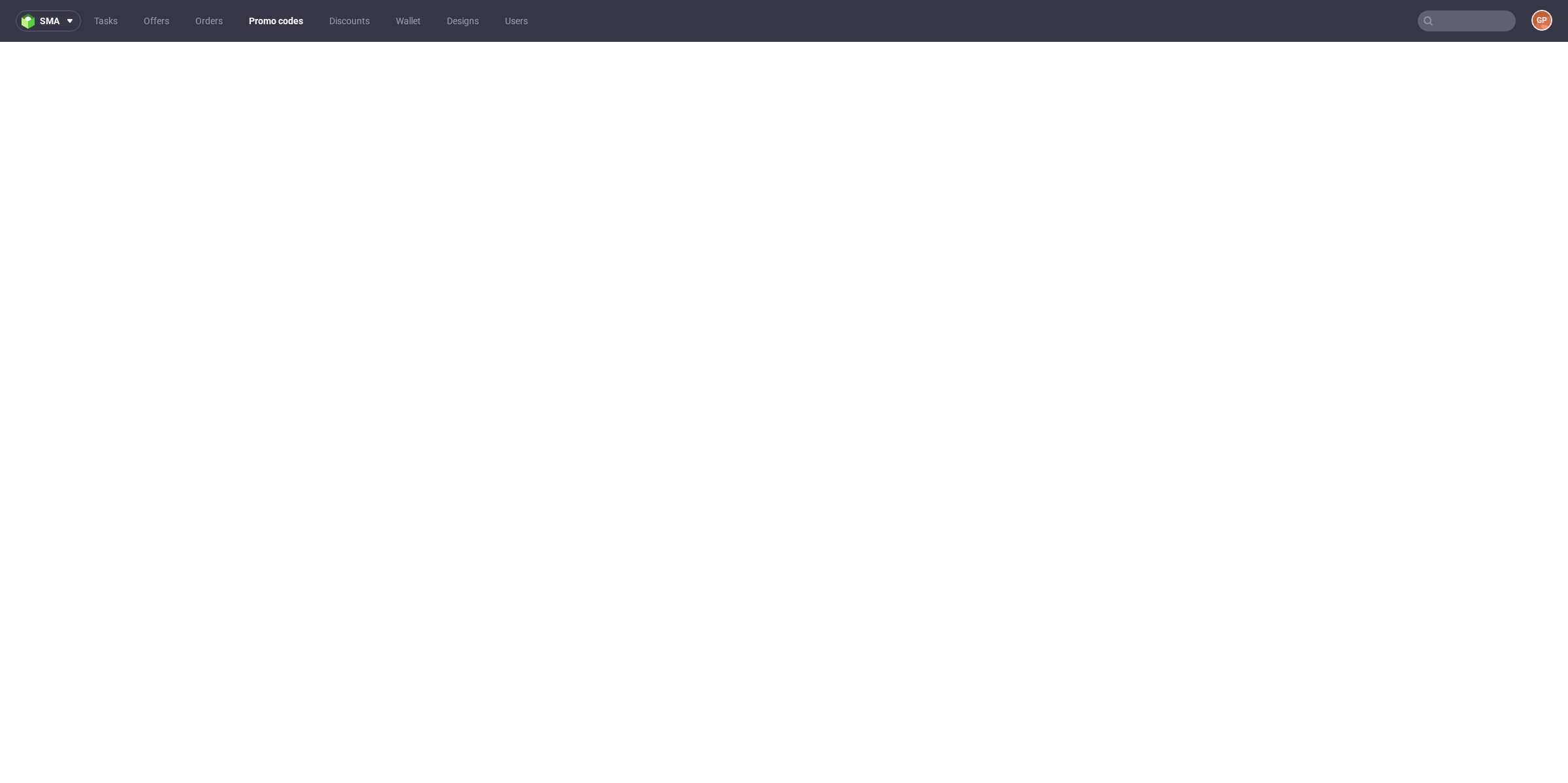
click at [267, 22] on link "Promo codes" at bounding box center [276, 21] width 70 height 21
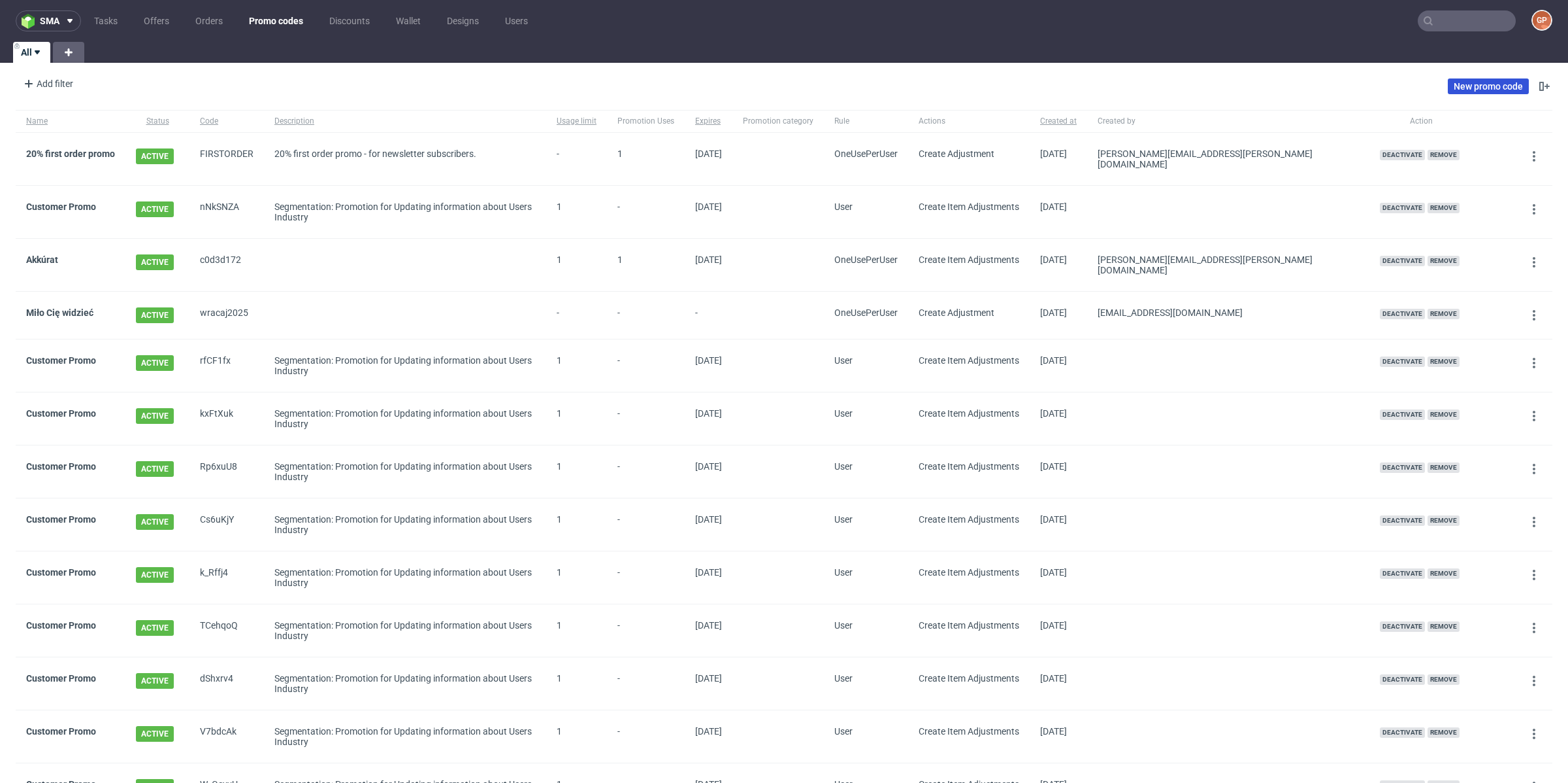
click at [1448, 81] on link "New promo code" at bounding box center [1488, 86] width 81 height 16
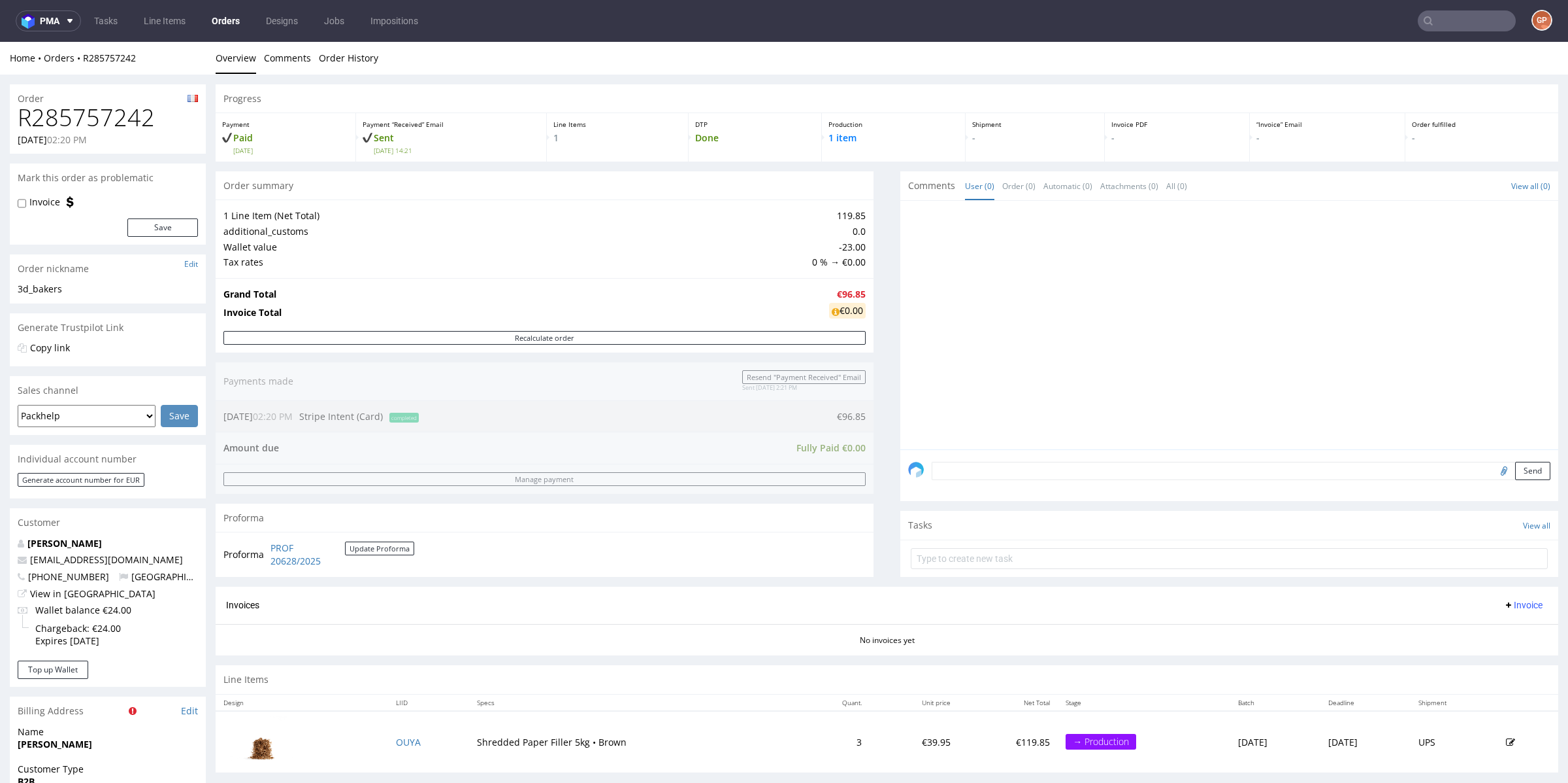
click at [1042, 412] on div at bounding box center [1233, 329] width 651 height 241
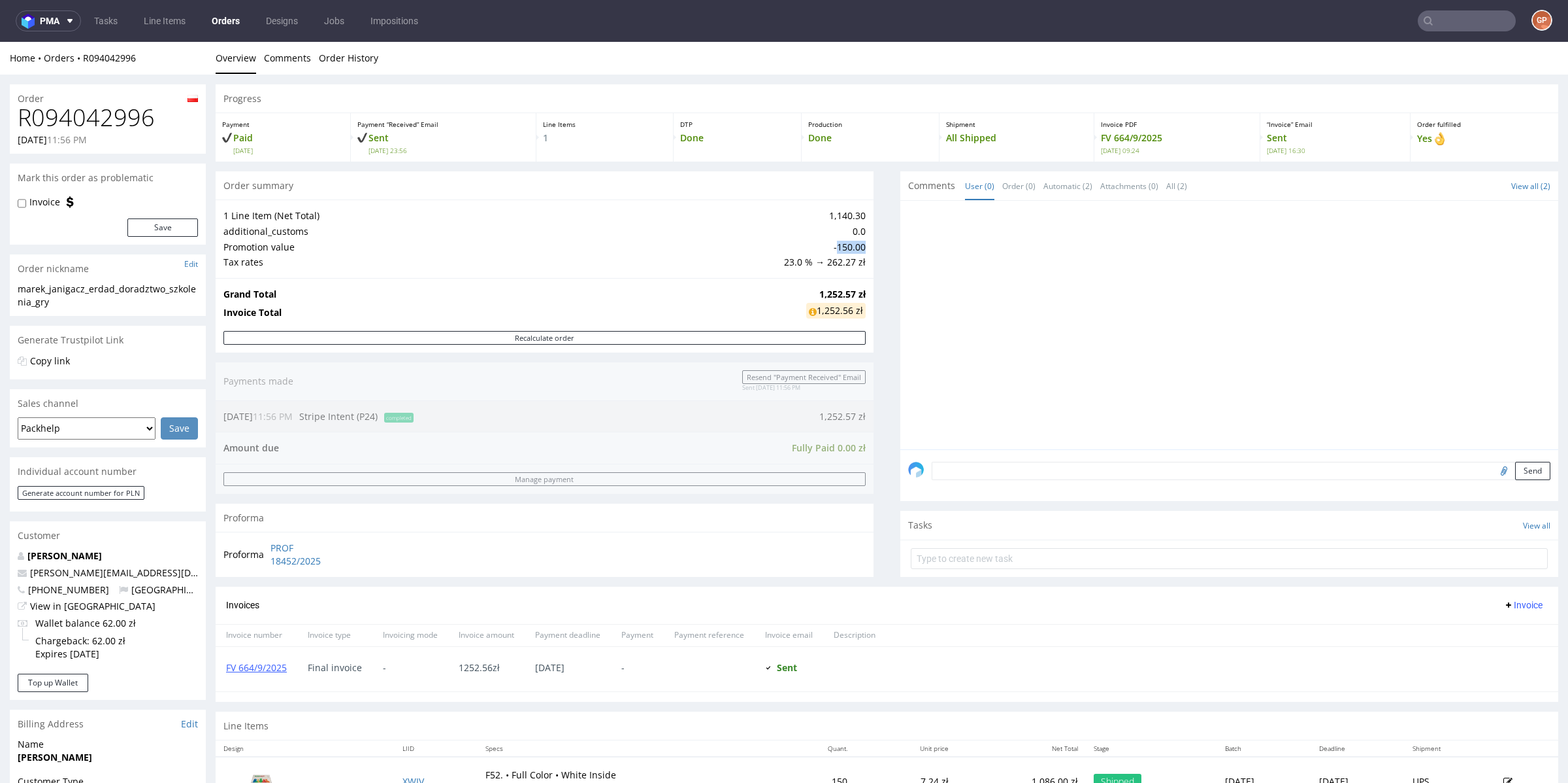
scroll to position [3, 0]
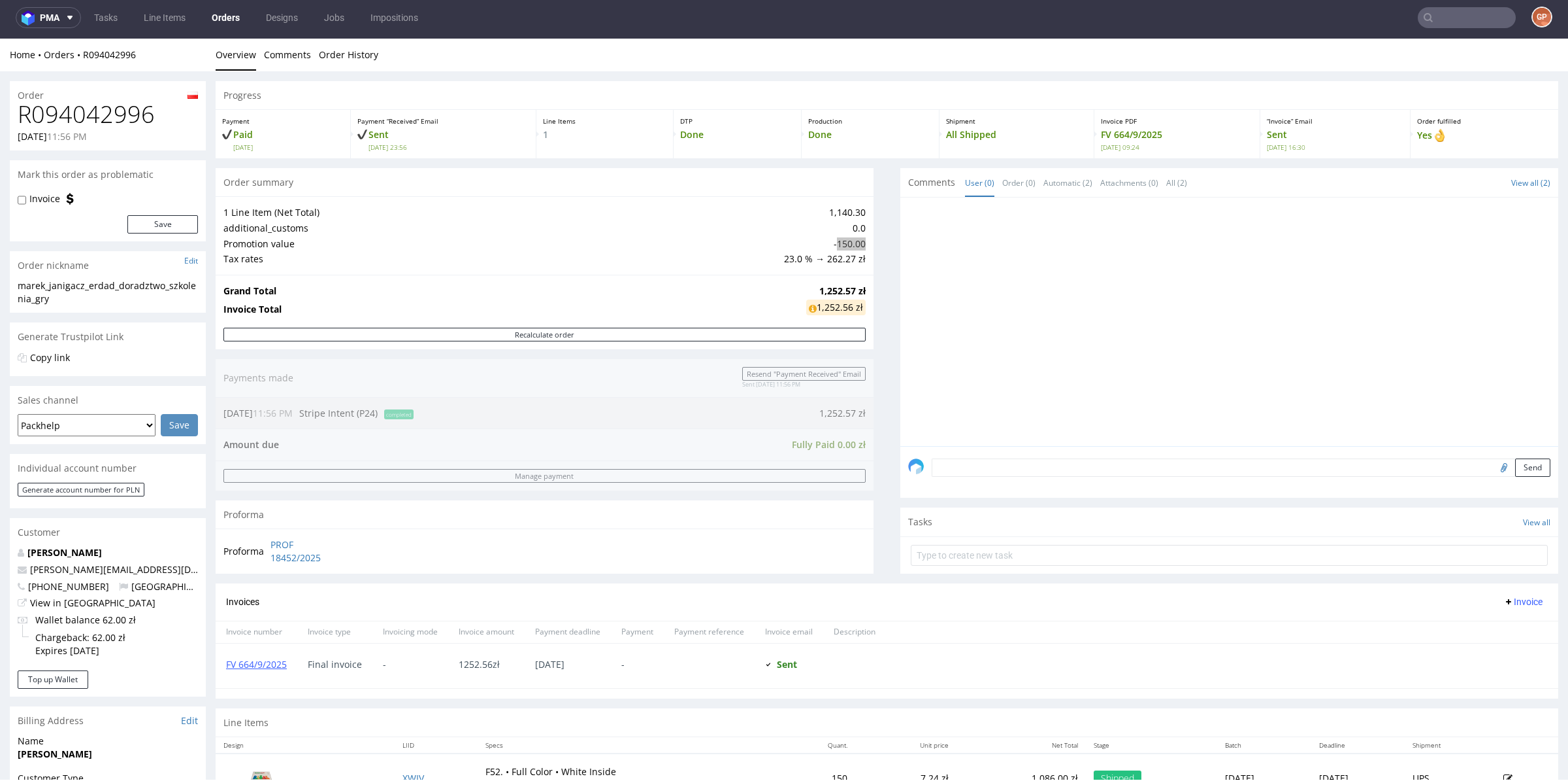
click at [1459, 19] on input "text" at bounding box center [1467, 18] width 98 height 21
type input "boxseason"
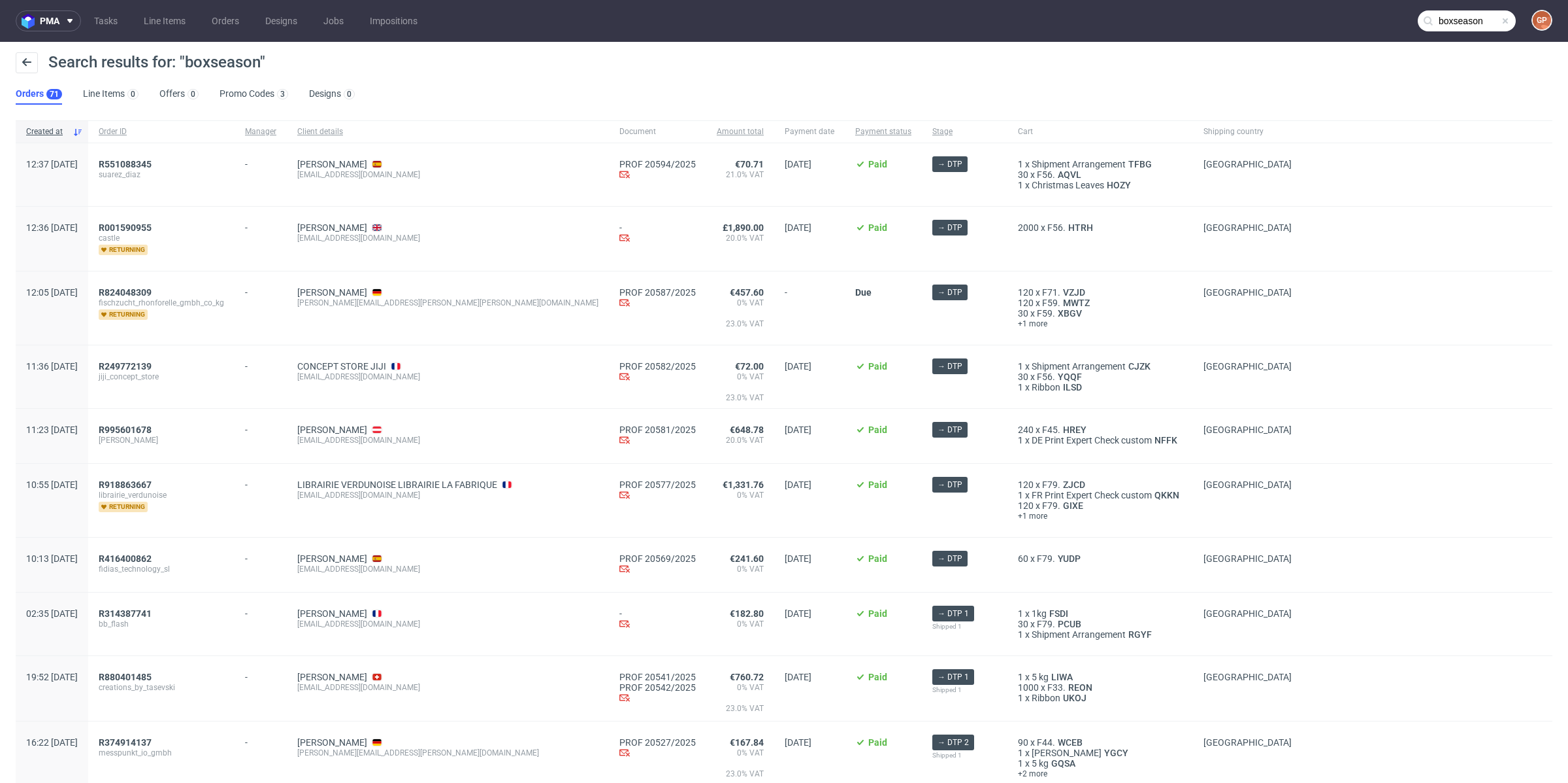
scroll to position [27, 0]
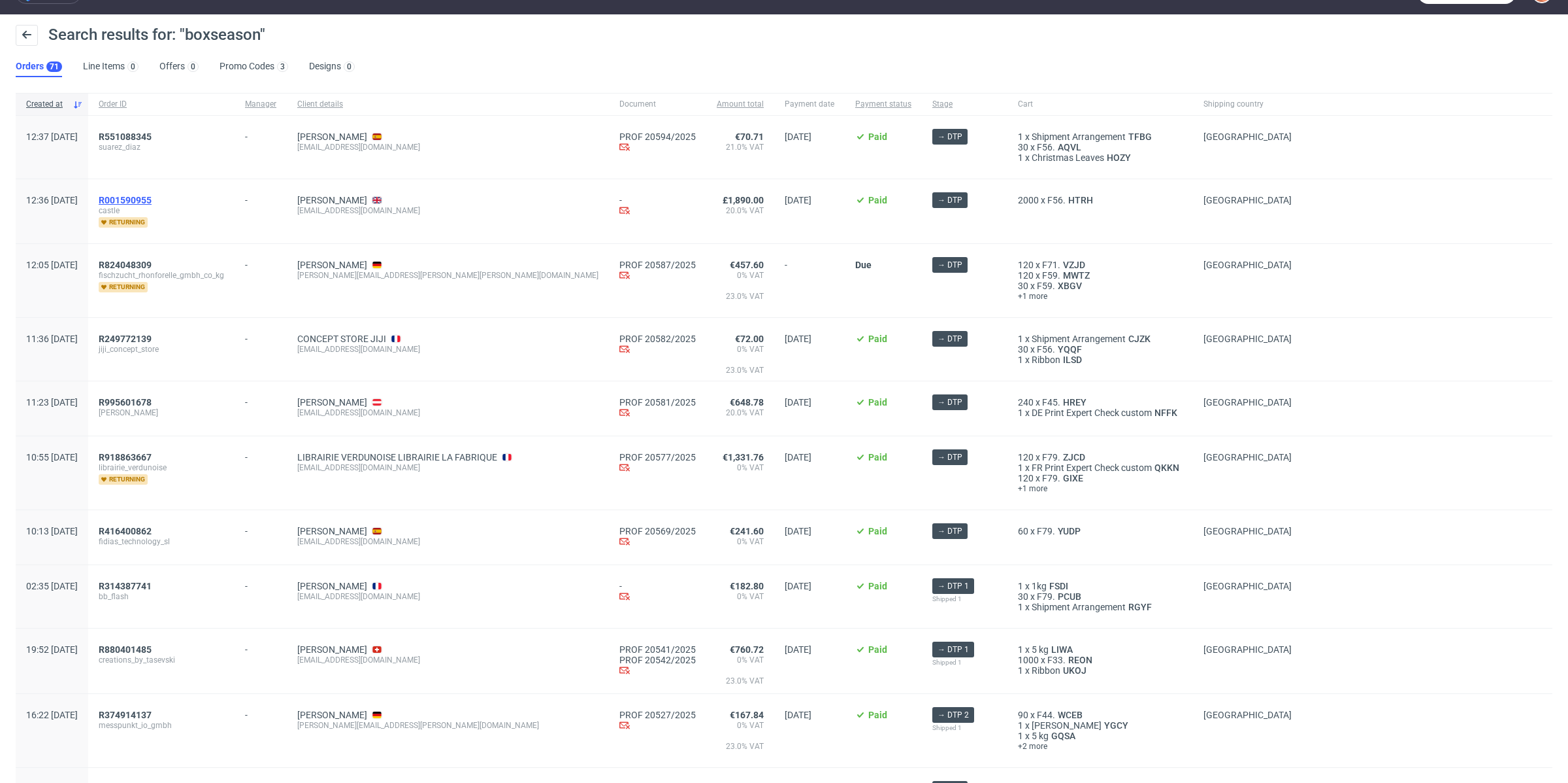
click at [152, 199] on span "R001590955" at bounding box center [125, 199] width 53 height 10
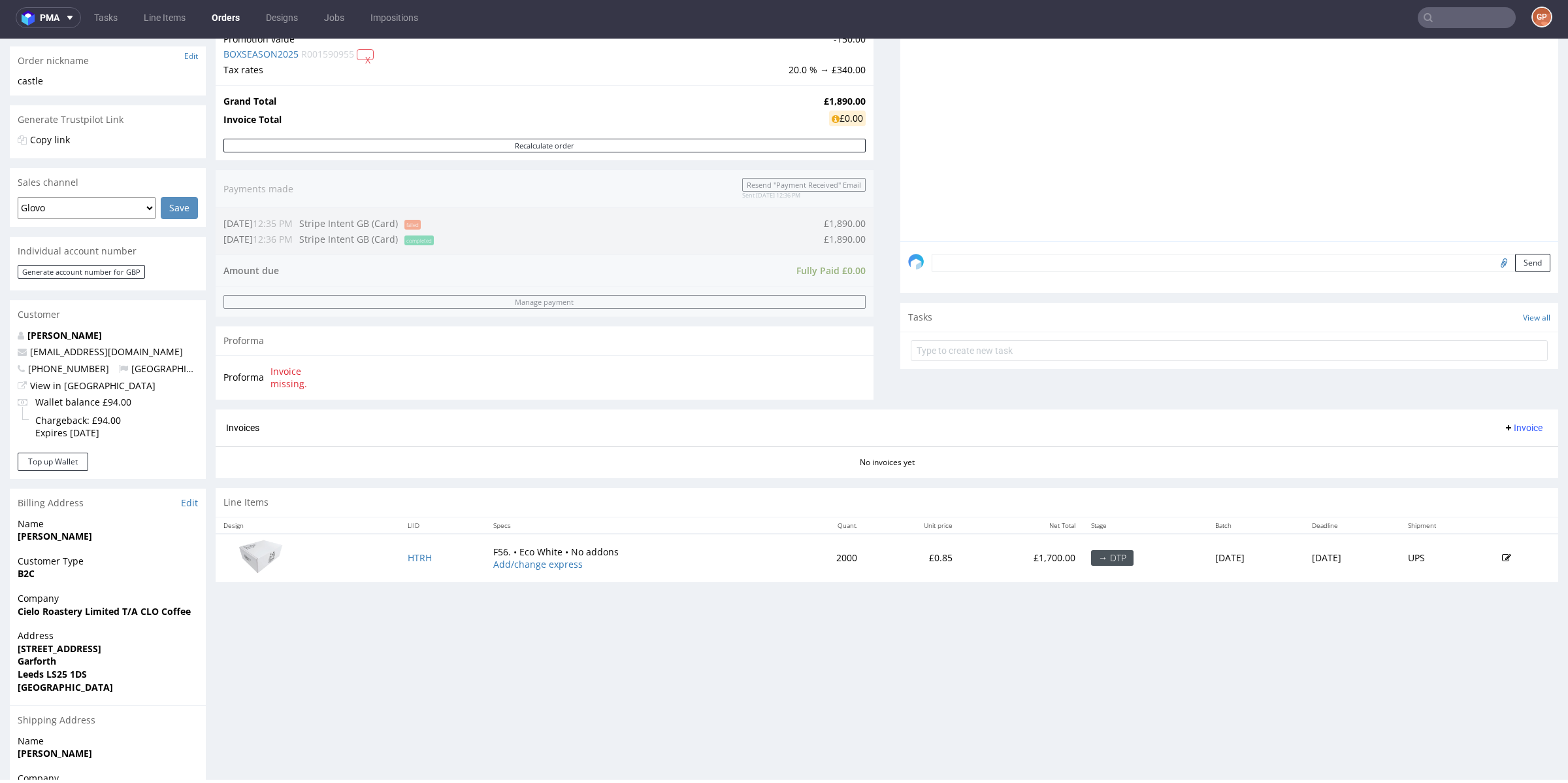
scroll to position [207, 0]
type input "boxseason"
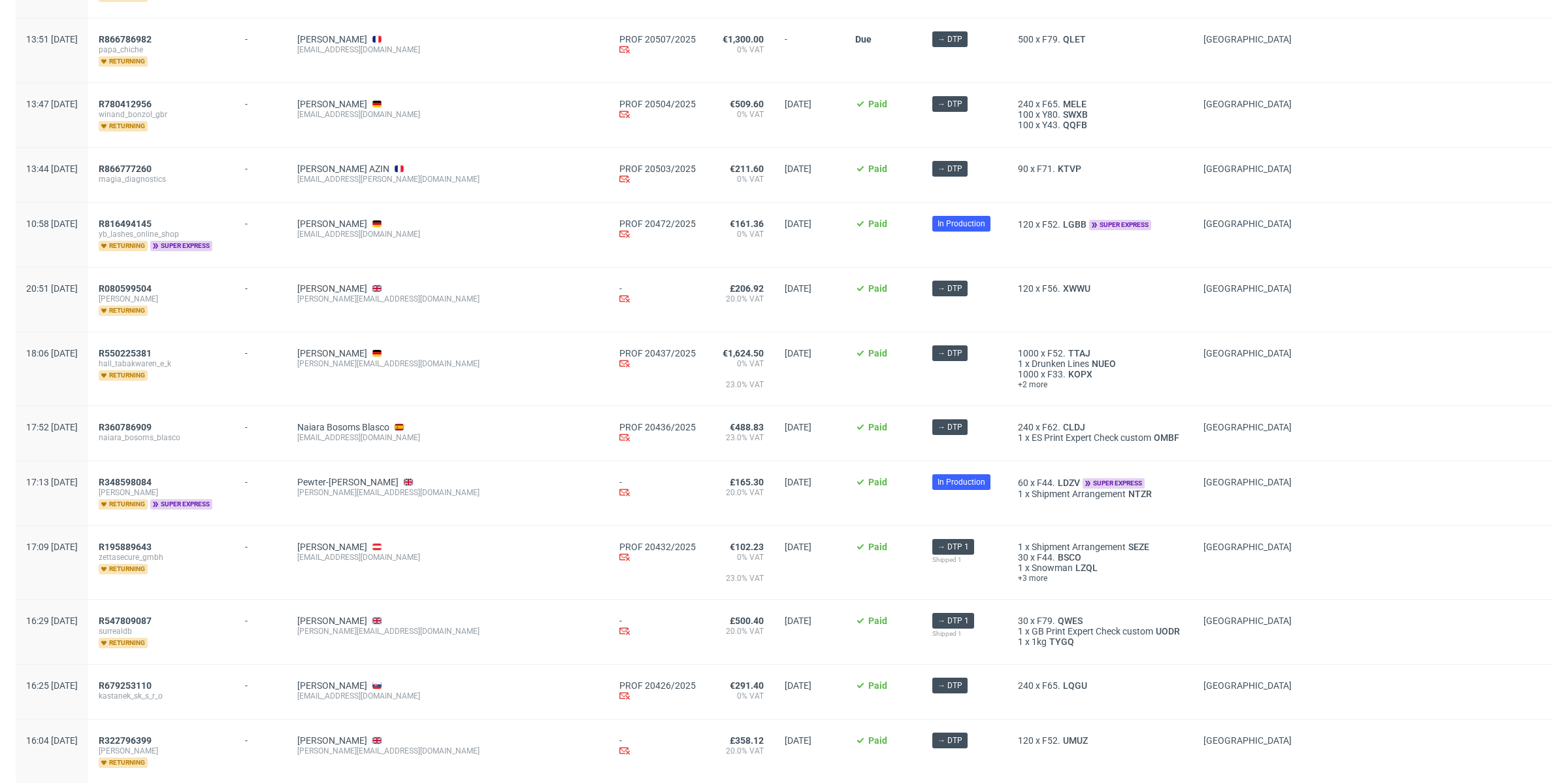
scroll to position [1347, 0]
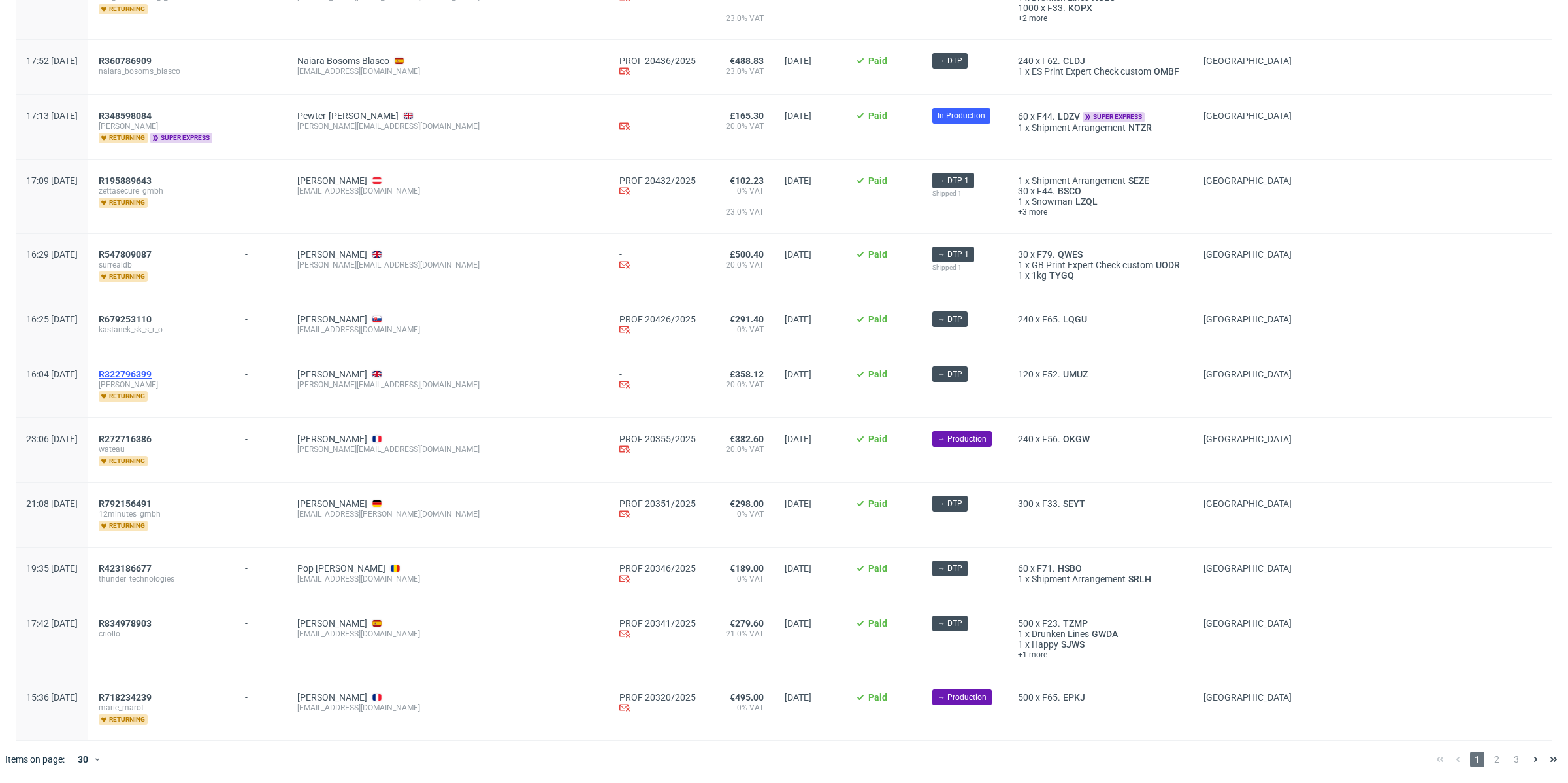
click at [152, 369] on span "R322796399" at bounding box center [125, 374] width 53 height 10
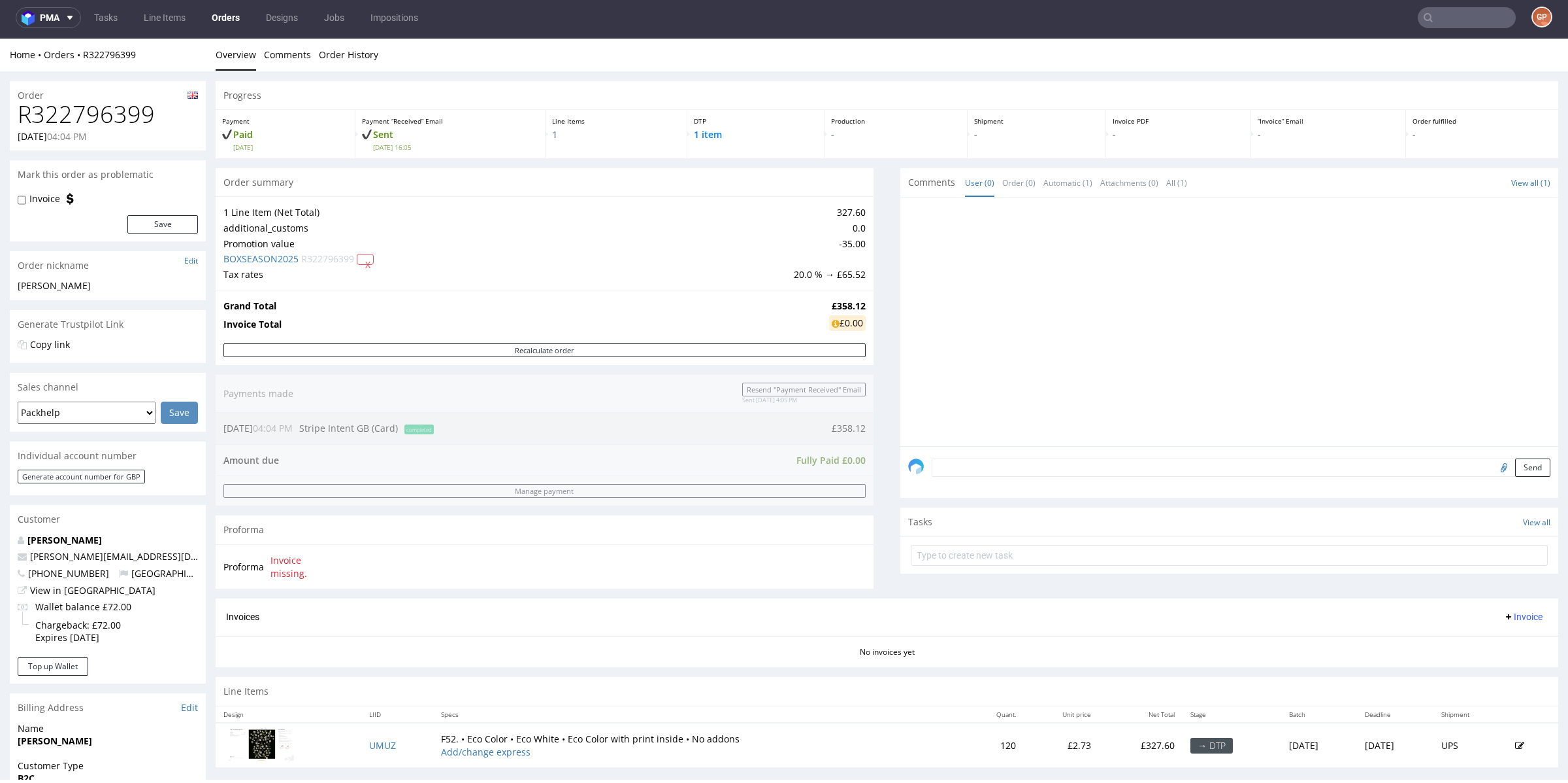
click at [840, 273] on td "20.0 % → £65.52" at bounding box center [828, 274] width 75 height 16
click at [843, 274] on td "20.0 % → £65.52" at bounding box center [828, 274] width 75 height 16
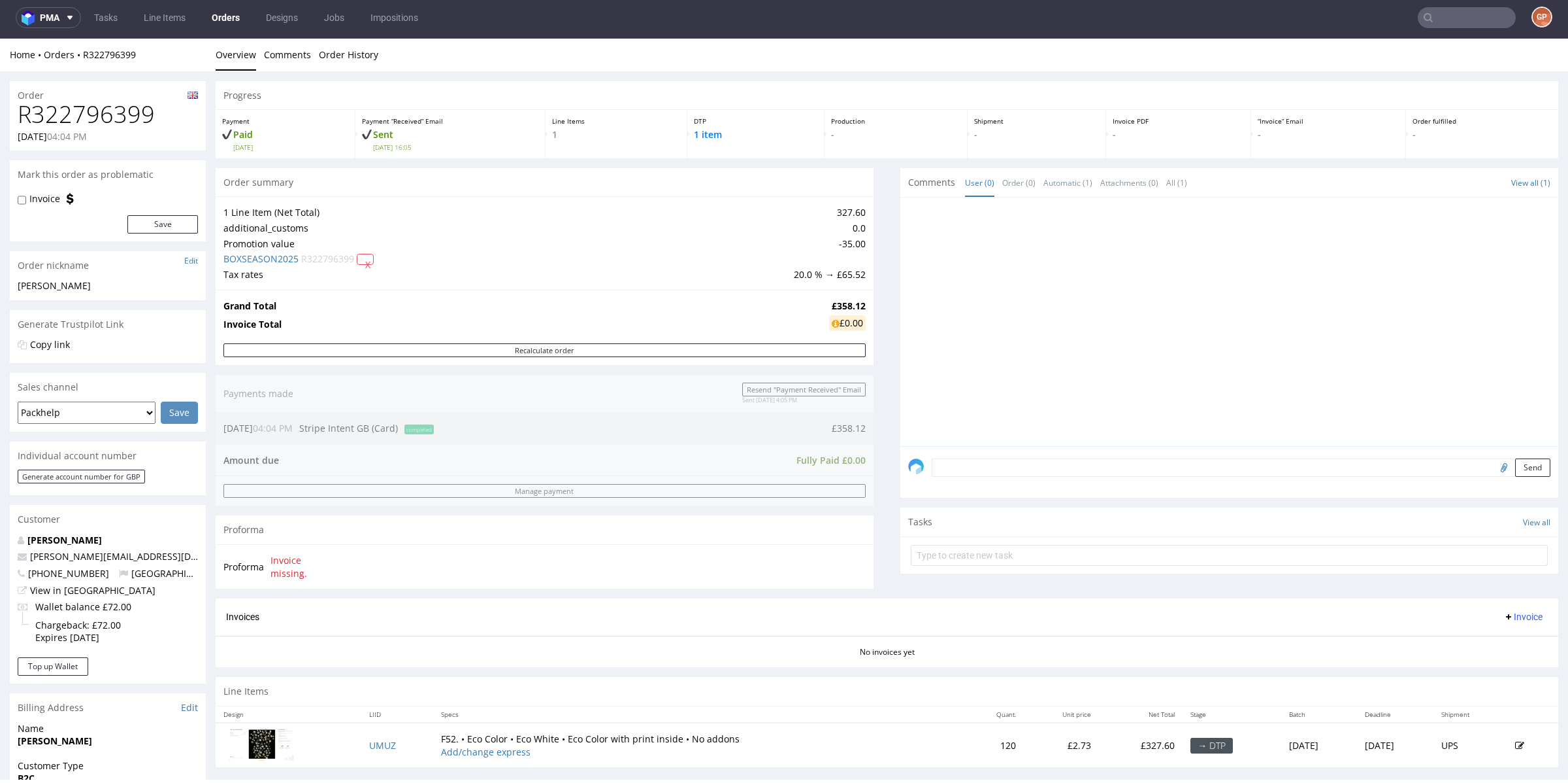
click at [843, 274] on td "20.0 % → £65.52" at bounding box center [828, 274] width 75 height 16
click at [840, 280] on td "20.0 % → £65.52" at bounding box center [828, 274] width 75 height 16
type input "boxseason"
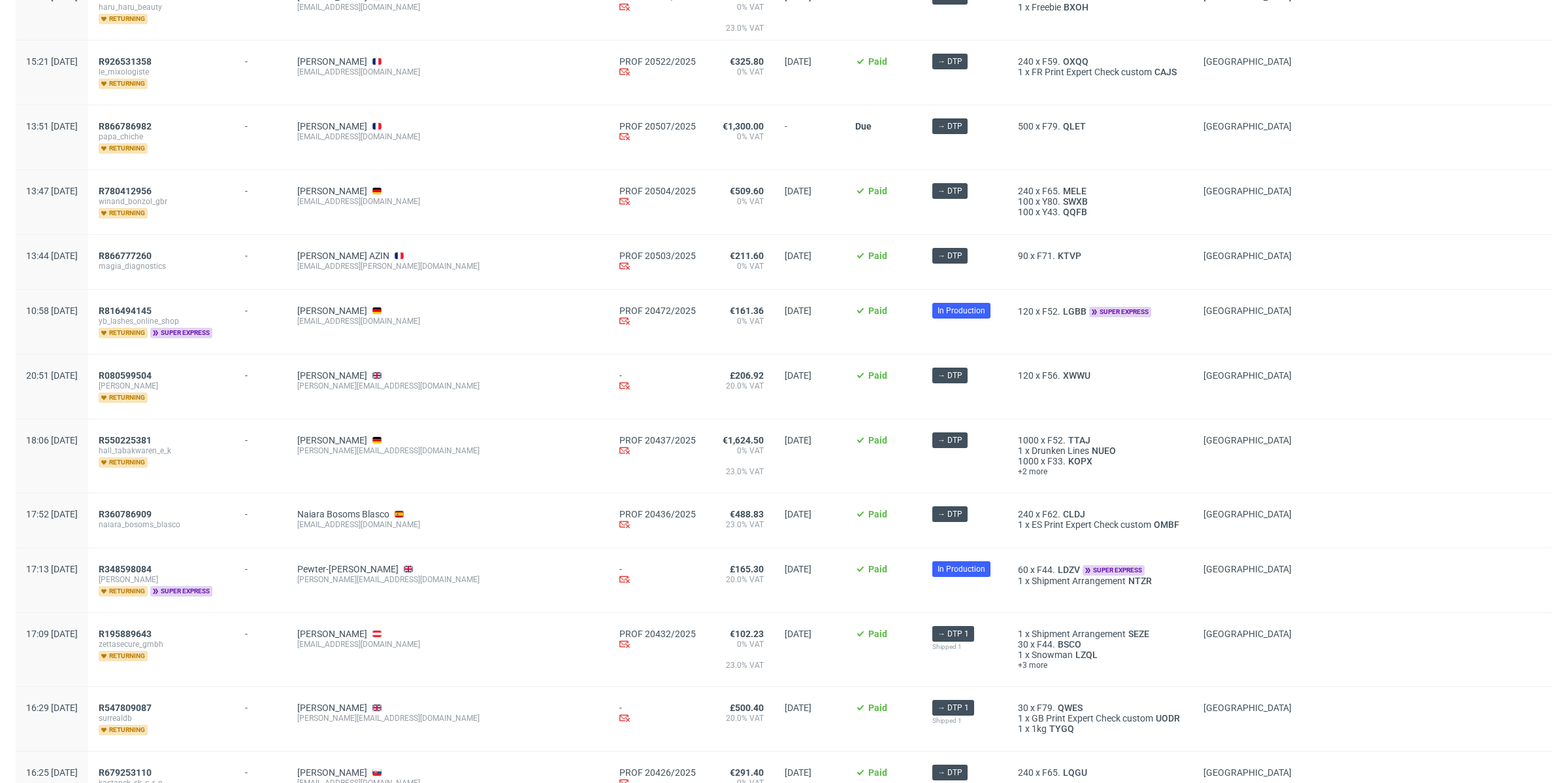
scroll to position [1347, 0]
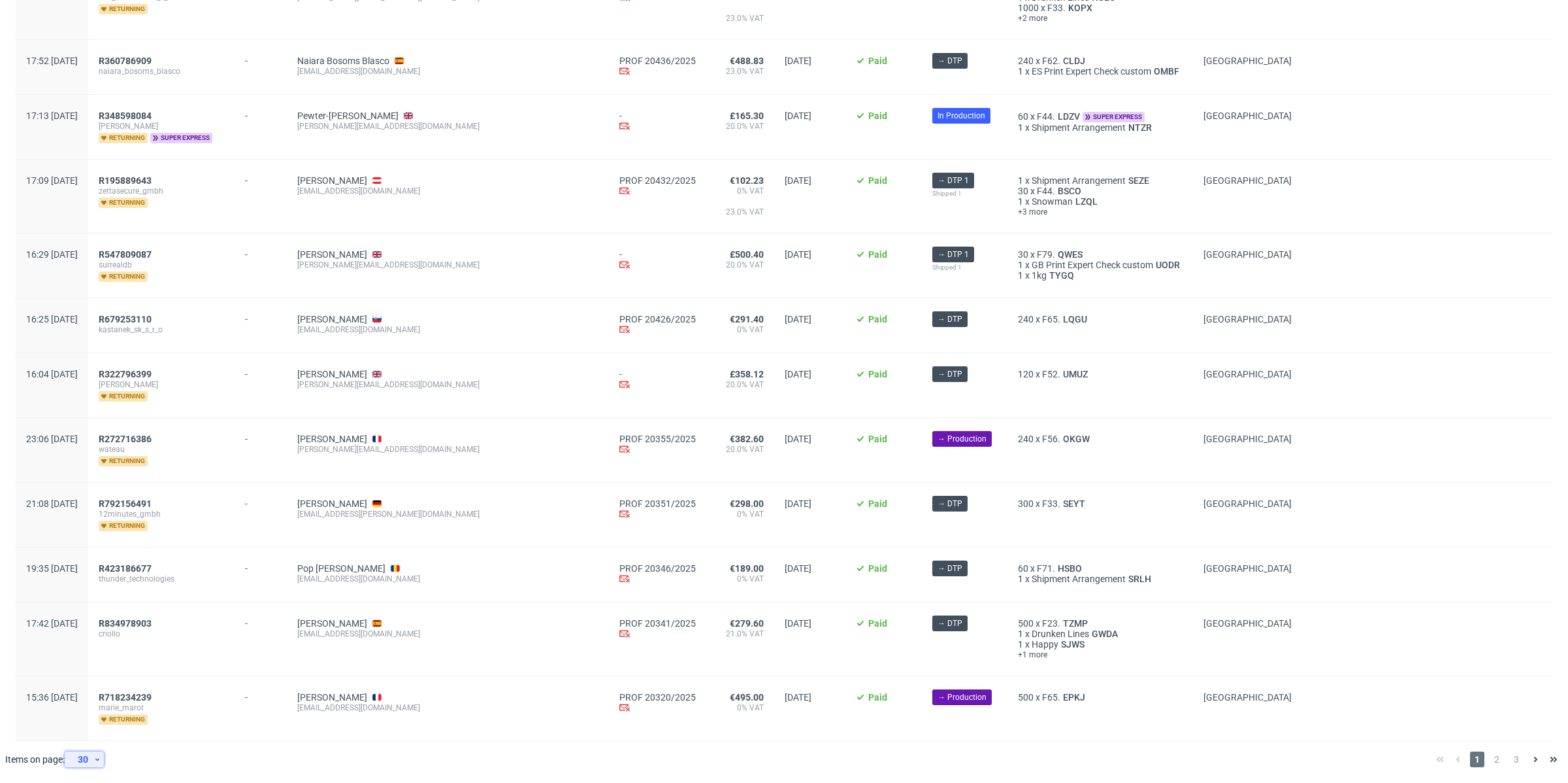
click at [90, 752] on div "30" at bounding box center [81, 760] width 23 height 19
click at [1501, 767] on div "1 2 3" at bounding box center [1497, 759] width 142 height 37
click at [1509, 761] on span "3" at bounding box center [1516, 759] width 14 height 16
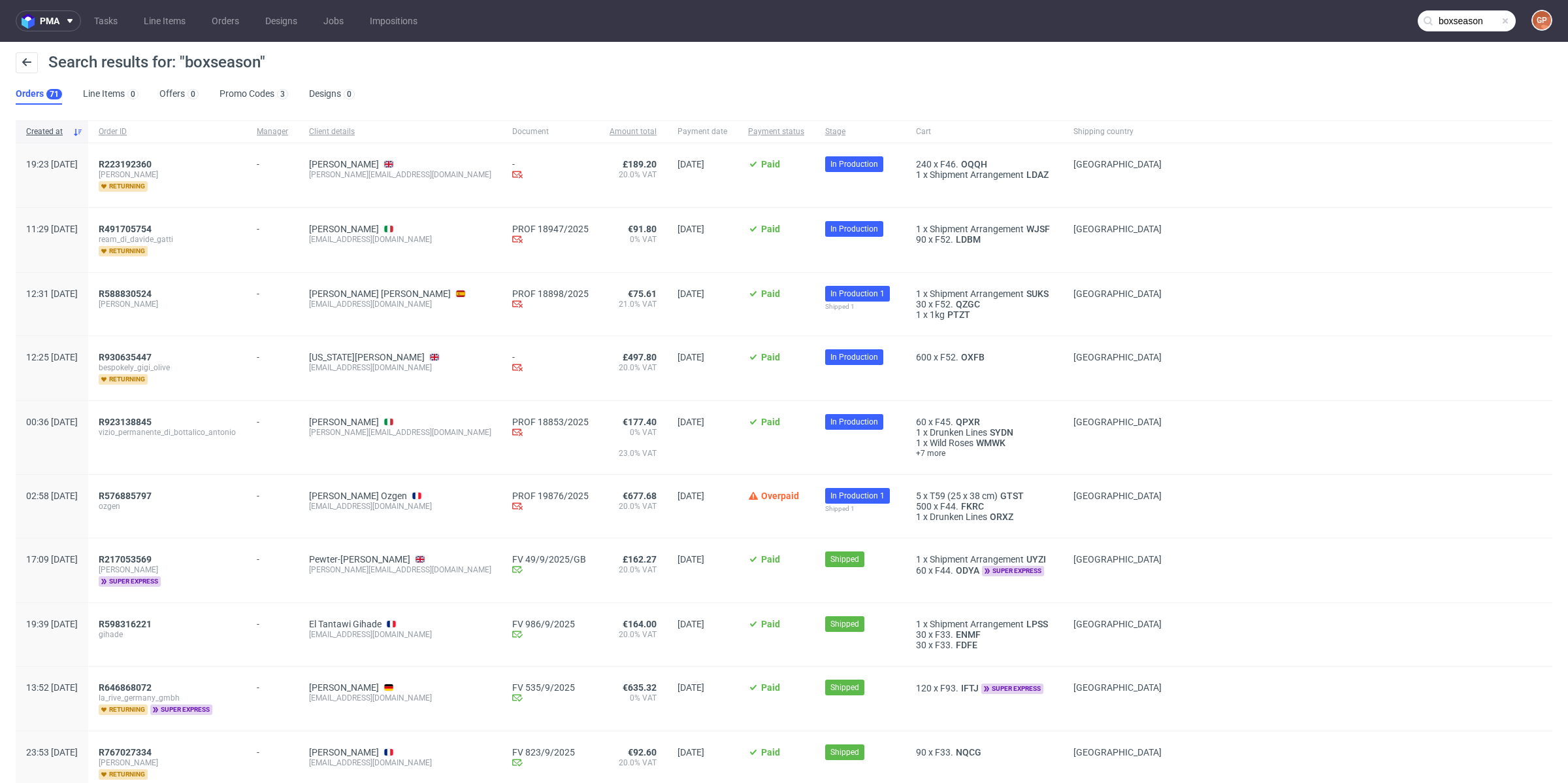
scroll to position [119, 0]
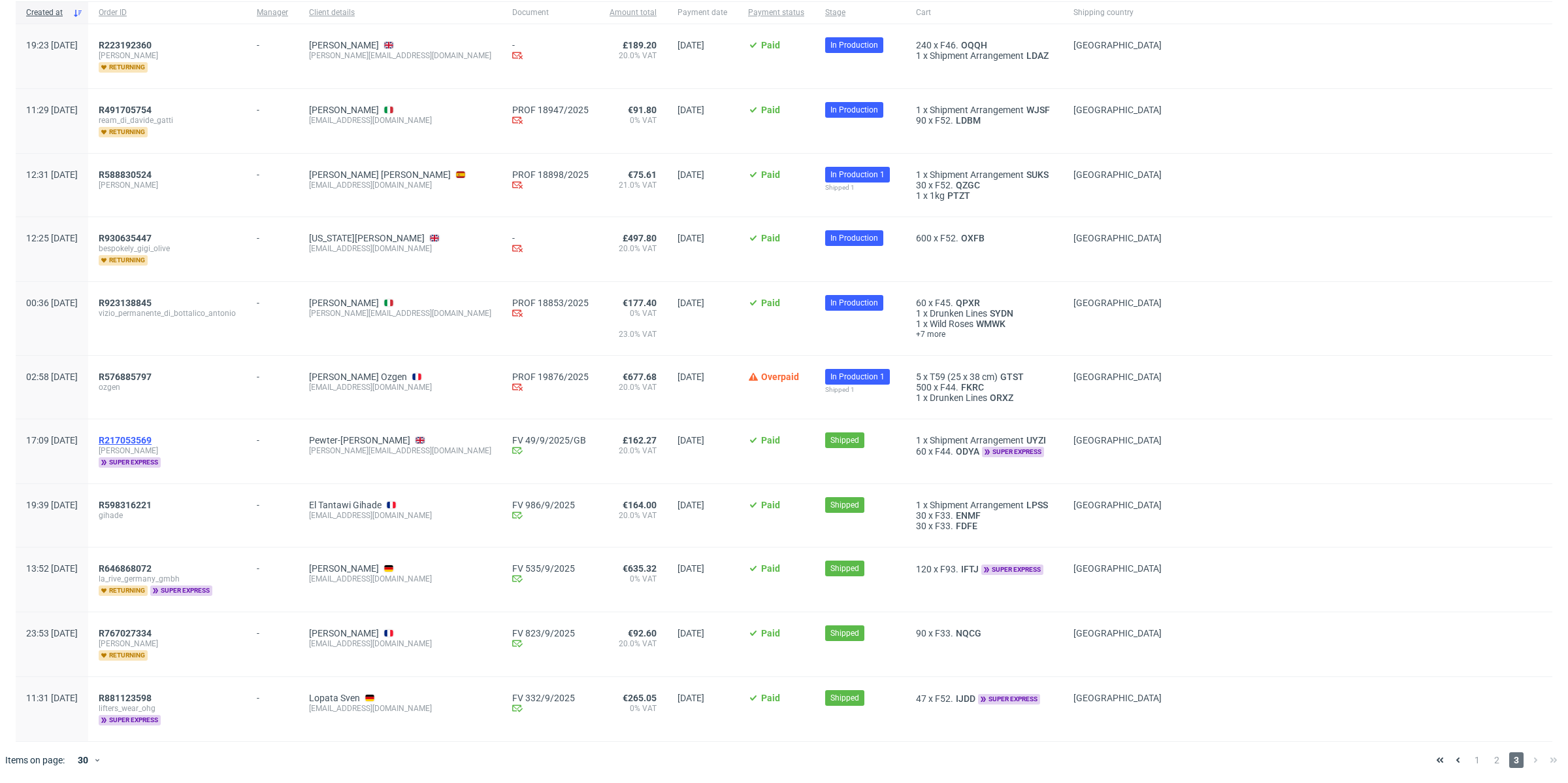
click at [152, 438] on span "R217053569" at bounding box center [125, 439] width 53 height 10
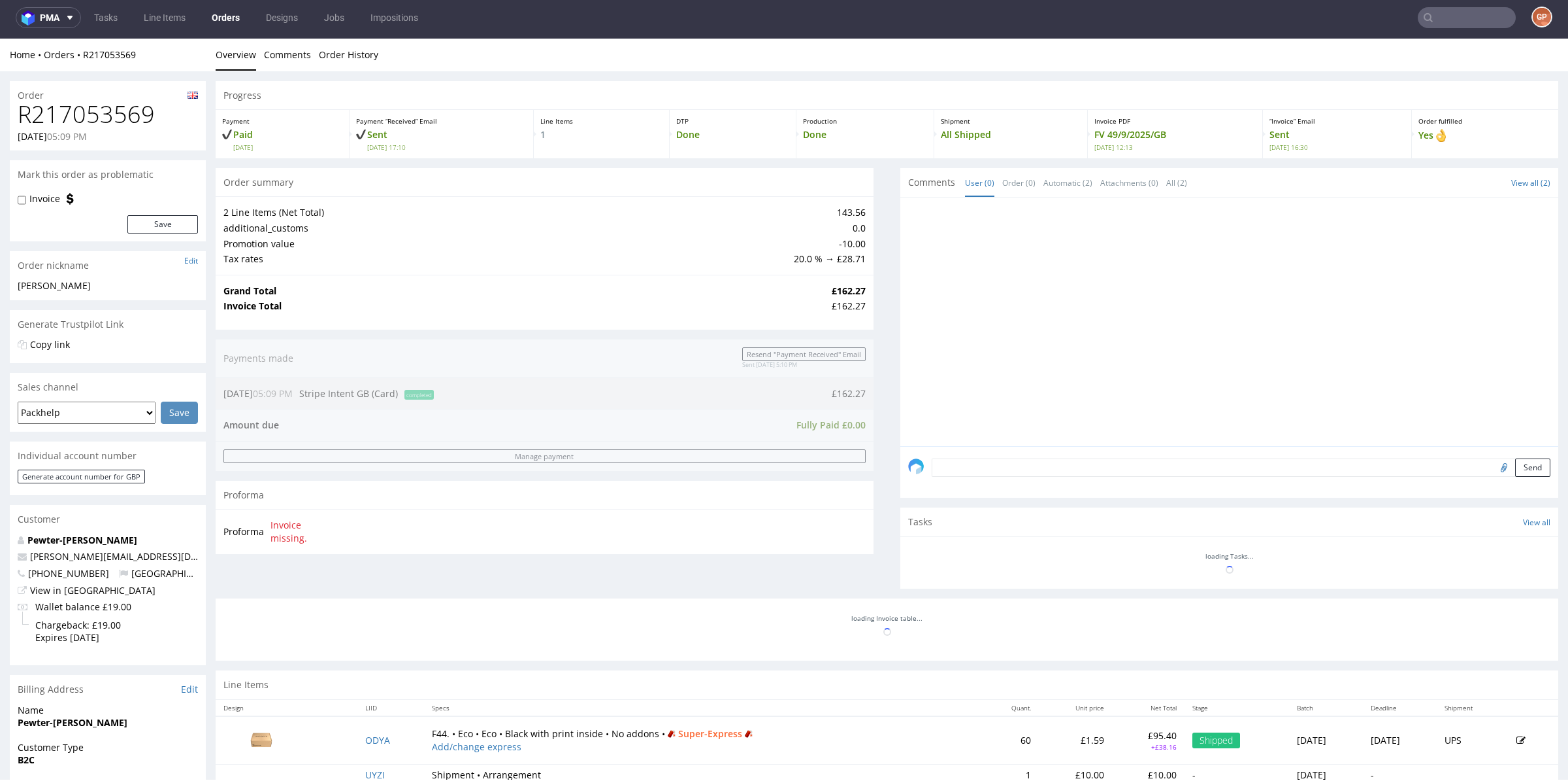
scroll to position [4, 0]
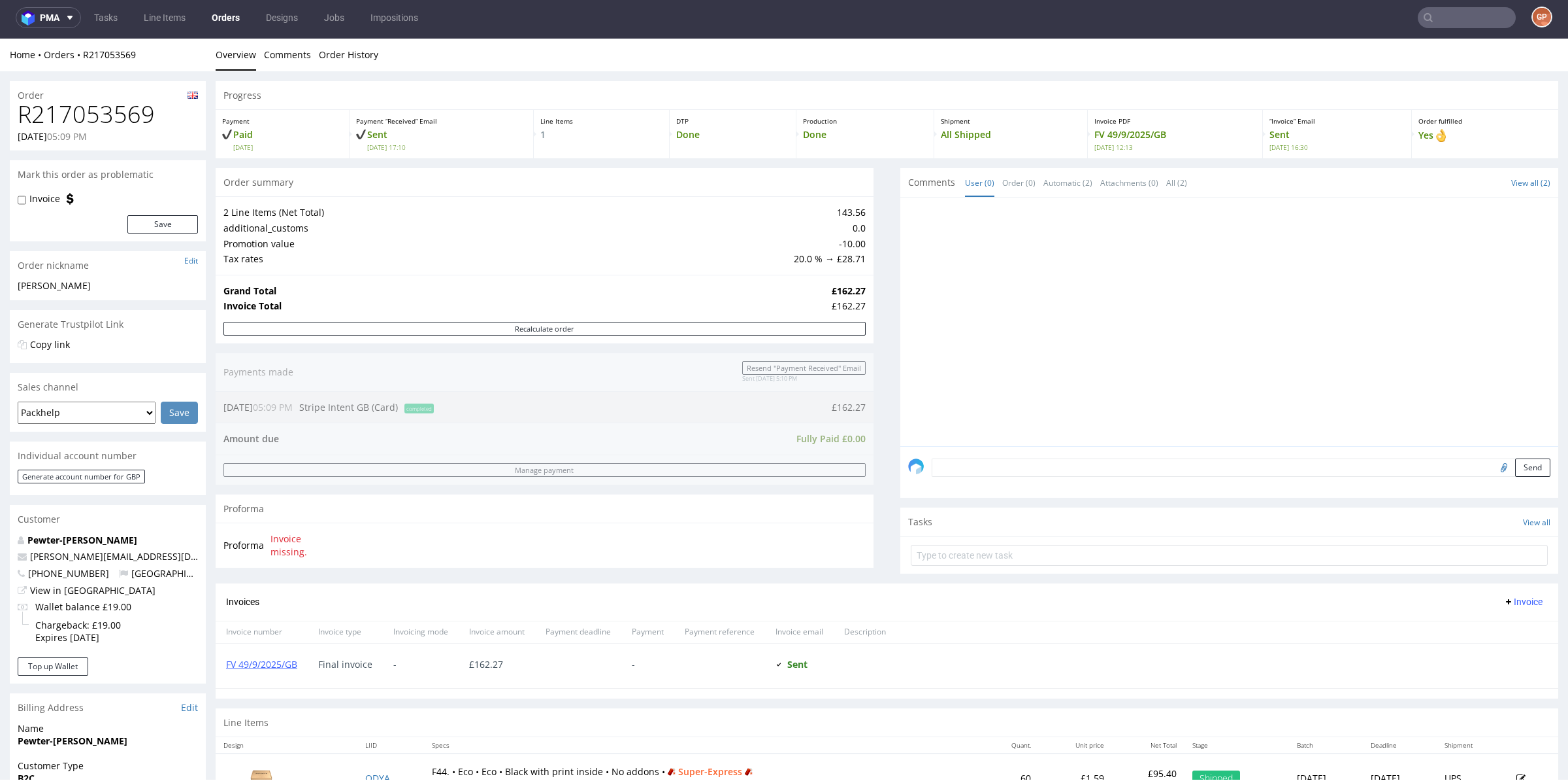
click at [293, 557] on span "Invoice missing." at bounding box center [305, 544] width 69 height 25
click at [277, 662] on link "FV 49/9/2025/GB" at bounding box center [262, 663] width 71 height 12
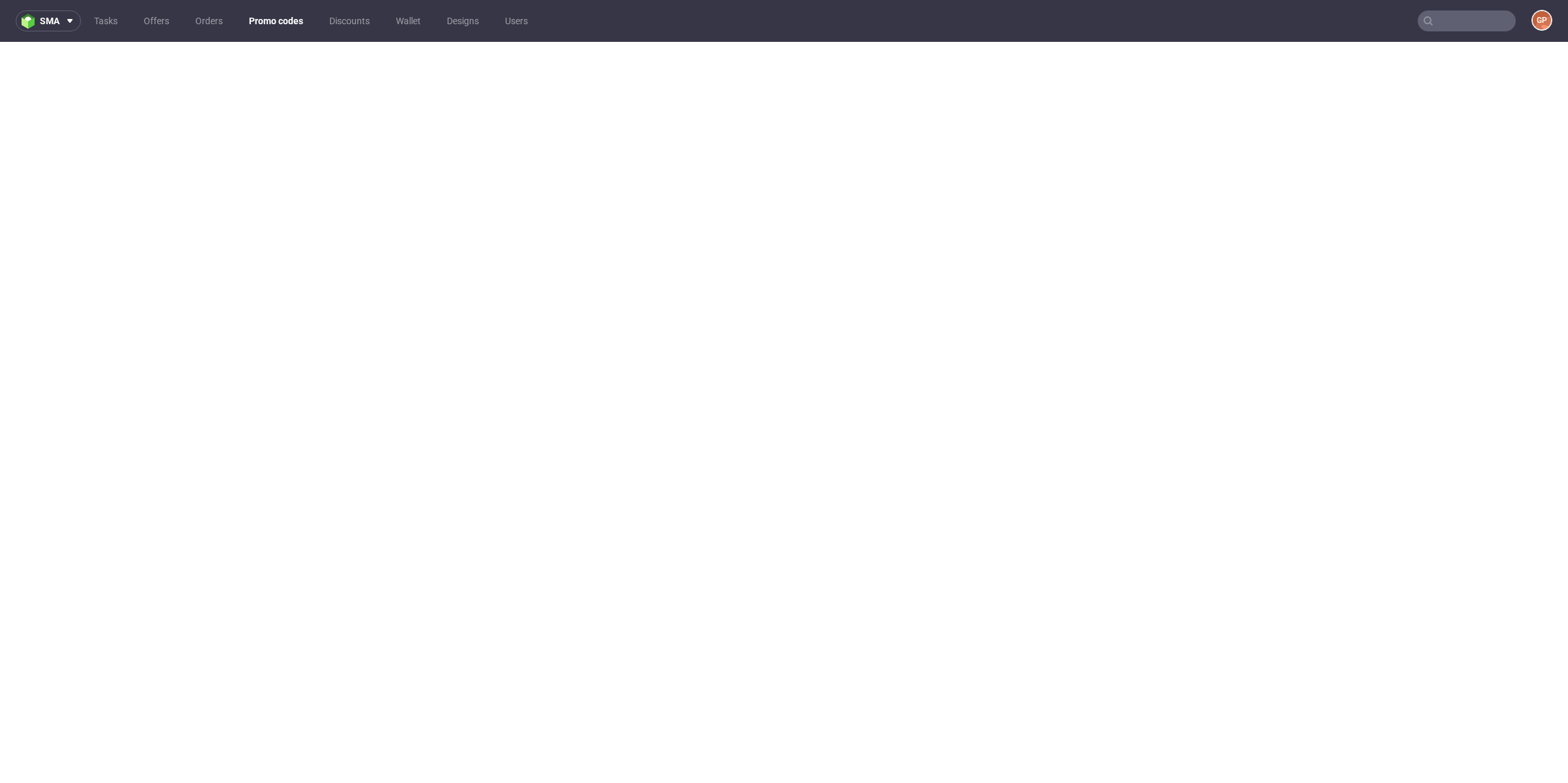
click at [278, 19] on link "Promo codes" at bounding box center [276, 21] width 70 height 21
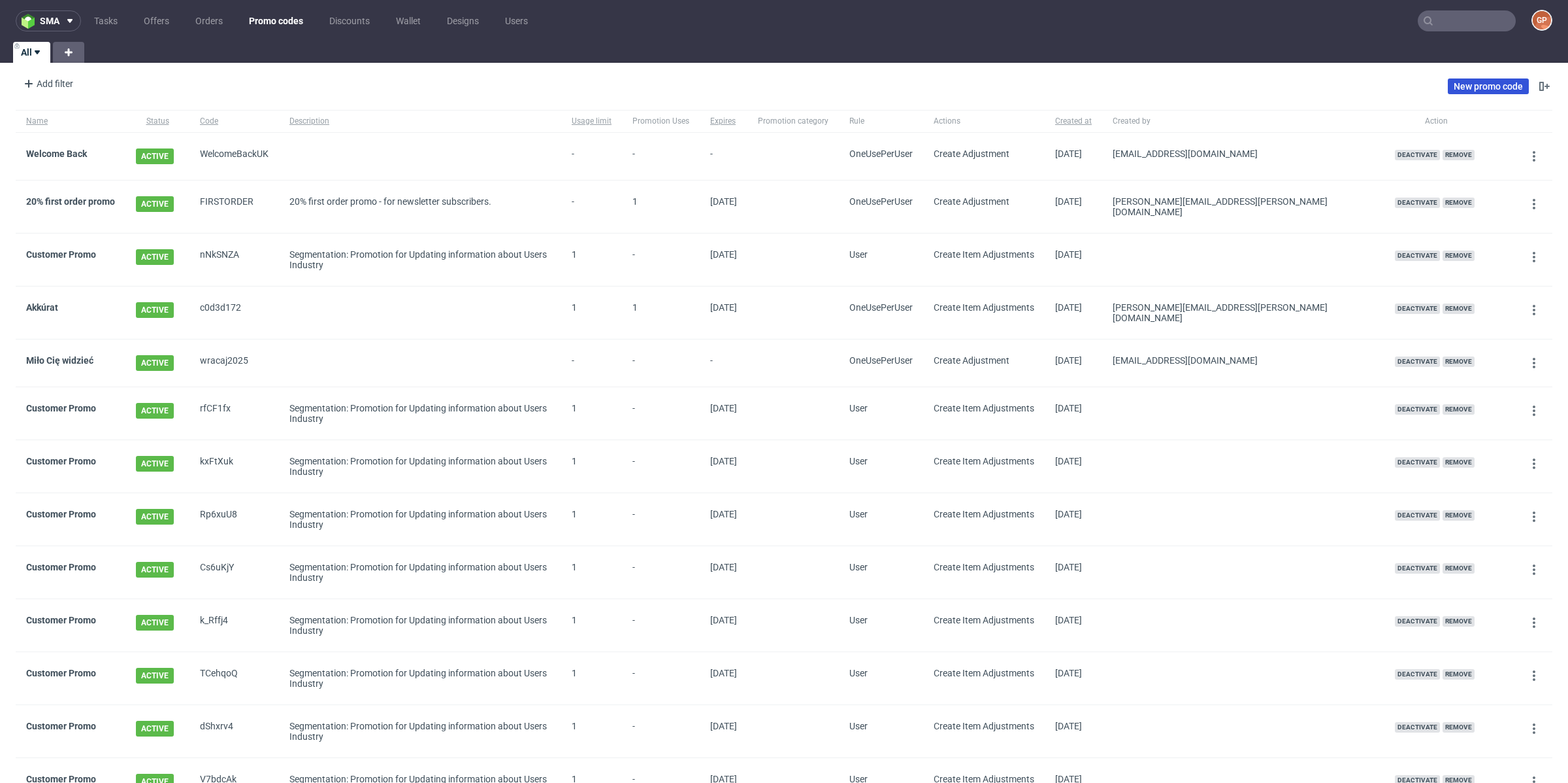
click at [1466, 92] on link "New promo code" at bounding box center [1488, 86] width 81 height 16
